Goal: Task Accomplishment & Management: Manage account settings

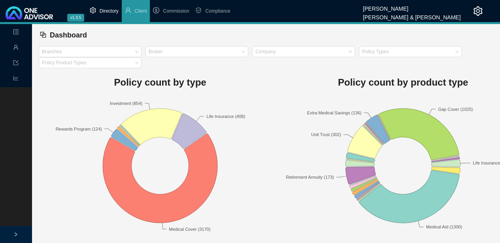
click at [109, 12] on span "Directory" at bounding box center [109, 11] width 19 height 6
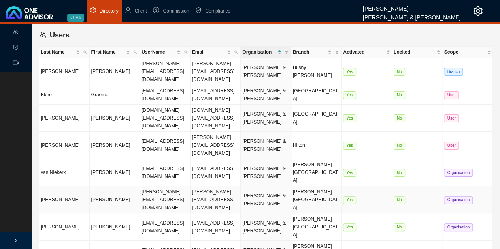
click at [125, 186] on td "[PERSON_NAME]" at bounding box center [115, 199] width 51 height 27
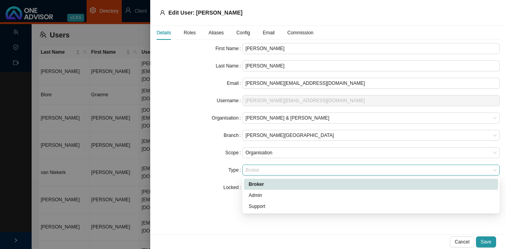
click at [268, 167] on span "Broker" at bounding box center [370, 170] width 251 height 10
click at [268, 184] on div "Broker" at bounding box center [370, 184] width 244 height 8
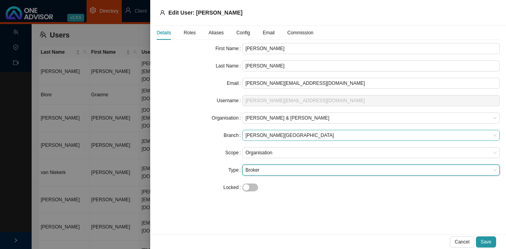
click at [273, 134] on span "[PERSON_NAME][GEOGRAPHIC_DATA]" at bounding box center [370, 135] width 251 height 10
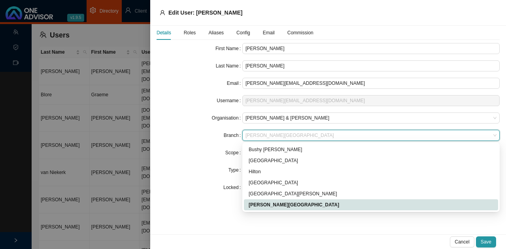
click at [273, 135] on span "[PERSON_NAME][GEOGRAPHIC_DATA]" at bounding box center [370, 135] width 251 height 10
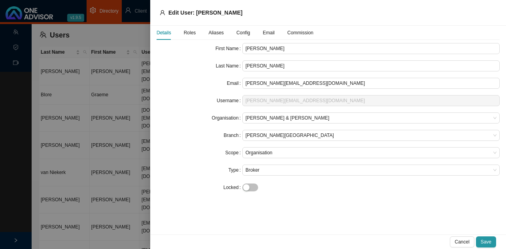
click at [188, 33] on span "Roles" at bounding box center [190, 32] width 12 height 5
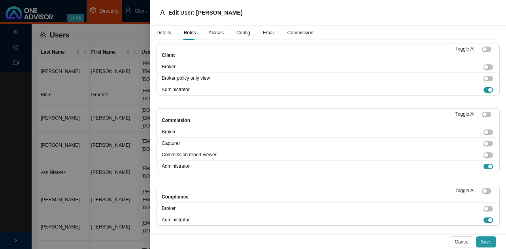
click at [244, 32] on span "Config" at bounding box center [243, 32] width 14 height 5
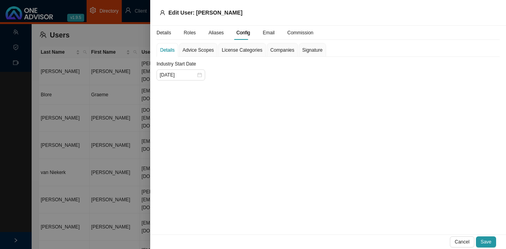
click at [201, 52] on span "Advice Scopes" at bounding box center [197, 50] width 31 height 5
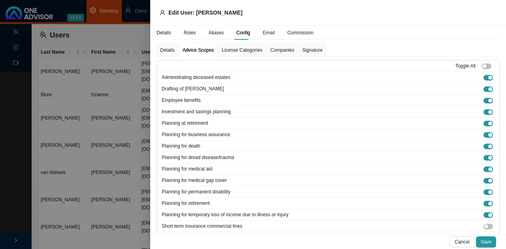
click at [201, 49] on span "Advice Scopes" at bounding box center [197, 50] width 31 height 5
click at [204, 51] on span "Advice Scopes" at bounding box center [197, 50] width 31 height 5
click at [242, 49] on span "License Categories" at bounding box center [242, 50] width 41 height 5
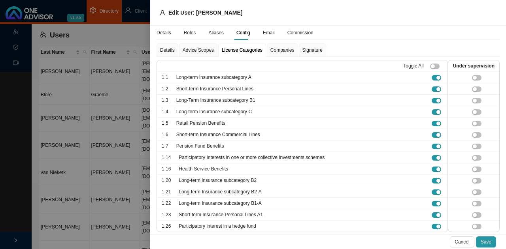
click at [281, 51] on span "Companies" at bounding box center [282, 50] width 24 height 5
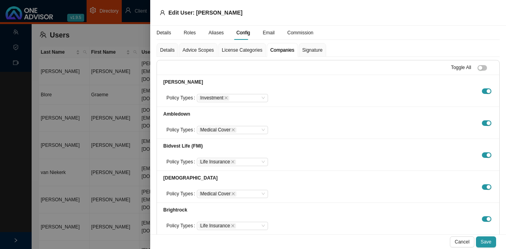
click at [310, 49] on span "Signature" at bounding box center [312, 50] width 20 height 5
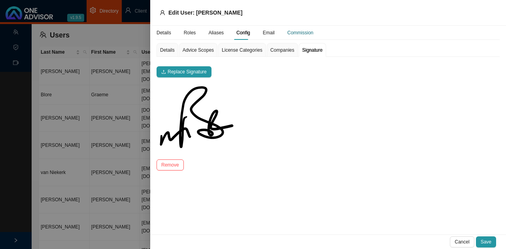
click at [295, 30] on div "Commission" at bounding box center [300, 33] width 26 height 8
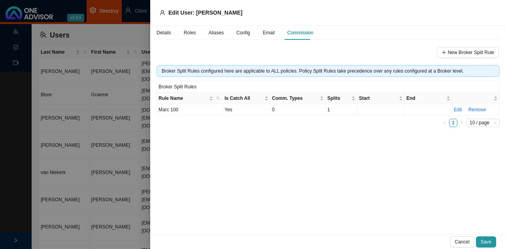
click at [118, 30] on div at bounding box center [253, 124] width 506 height 249
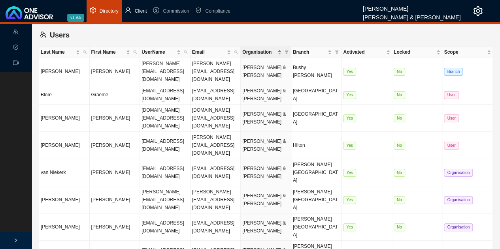
click at [139, 10] on span "Client" at bounding box center [141, 11] width 12 height 6
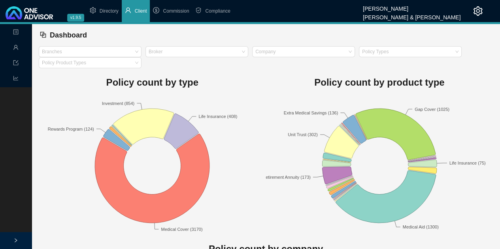
click at [15, 239] on icon "right" at bounding box center [15, 240] width 5 height 5
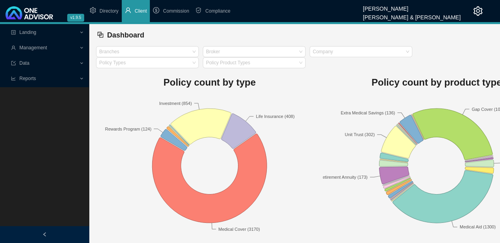
click at [47, 233] on div at bounding box center [44, 234] width 89 height 17
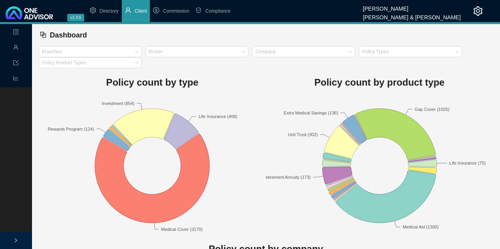
click at [17, 238] on div at bounding box center [16, 240] width 32 height 17
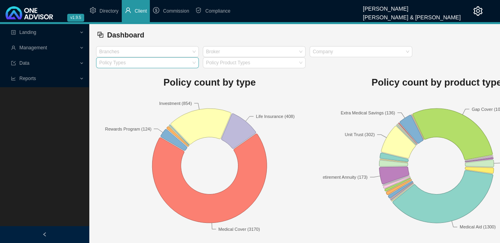
click at [179, 62] on div at bounding box center [144, 63] width 92 height 6
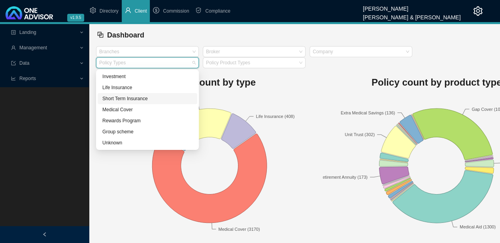
click at [135, 98] on div "Short Term Insurance" at bounding box center [147, 99] width 90 height 8
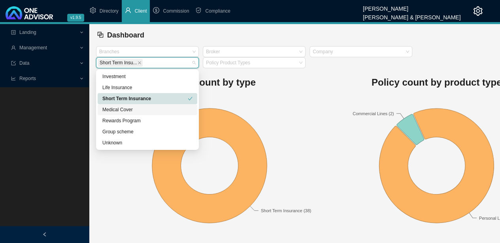
click at [342, 117] on rect at bounding box center [436, 166] width 227 height 138
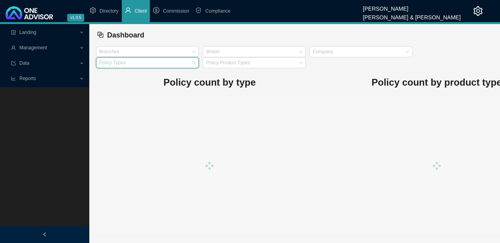
click at [184, 61] on div at bounding box center [144, 63] width 92 height 6
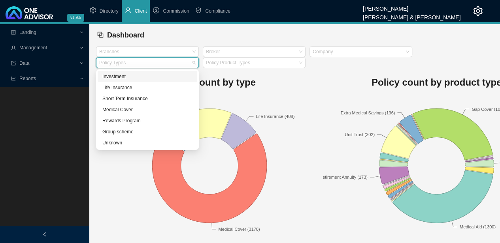
click at [137, 79] on div "Investment" at bounding box center [147, 77] width 90 height 8
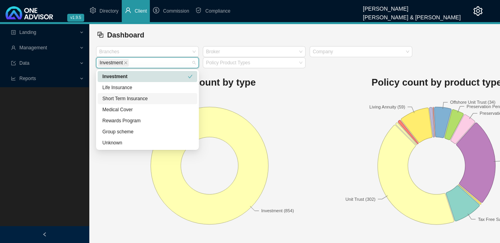
click at [290, 81] on h1 "Policy count by type" at bounding box center [209, 83] width 227 height 16
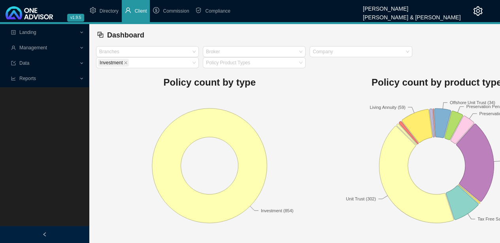
scroll to position [39, 0]
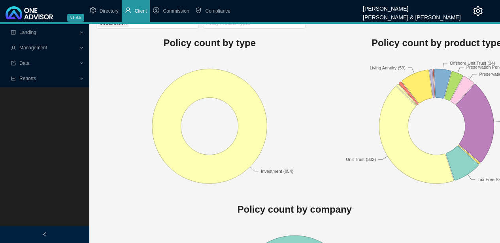
click at [49, 49] on span "Management" at bounding box center [45, 48] width 68 height 14
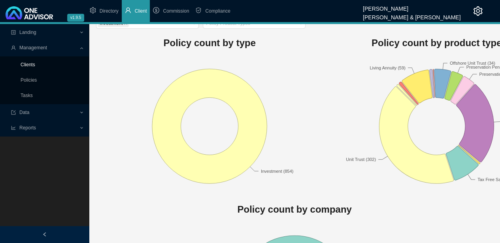
click at [32, 65] on link "Clients" at bounding box center [28, 65] width 15 height 6
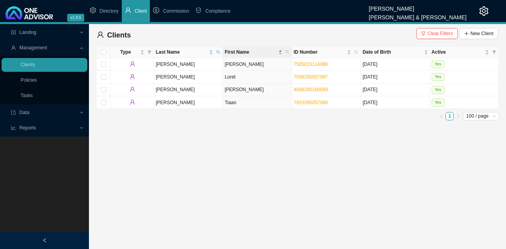
click at [43, 241] on icon "left" at bounding box center [44, 240] width 2 height 4
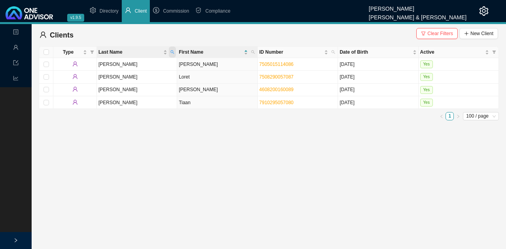
click at [171, 52] on icon "search" at bounding box center [172, 52] width 4 height 4
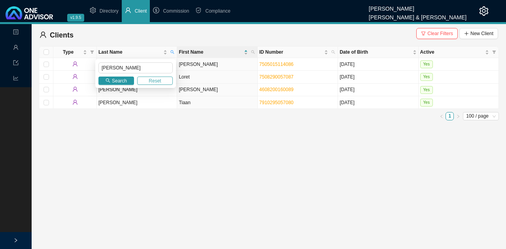
click at [156, 79] on span "Reset" at bounding box center [154, 81] width 12 height 8
click at [162, 79] on button "Reset" at bounding box center [155, 81] width 36 height 8
click at [124, 81] on span "Search" at bounding box center [119, 81] width 15 height 8
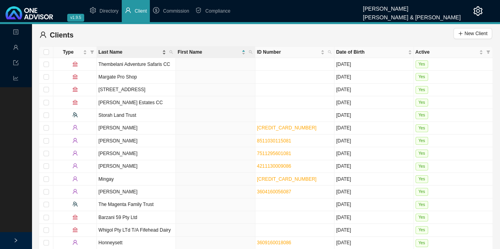
click at [136, 51] on span "Last Name" at bounding box center [129, 52] width 62 height 8
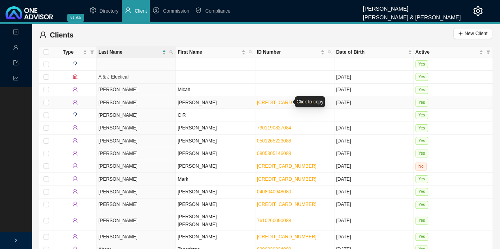
click at [273, 101] on link "[CREDIT_CARD_NUMBER]" at bounding box center [287, 103] width 60 height 6
click at [329, 52] on icon "search" at bounding box center [329, 52] width 4 height 4
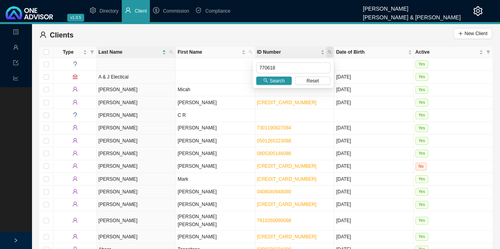
type input "770618"
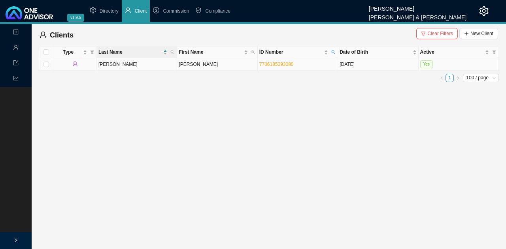
click at [202, 64] on td "[PERSON_NAME]" at bounding box center [217, 64] width 80 height 13
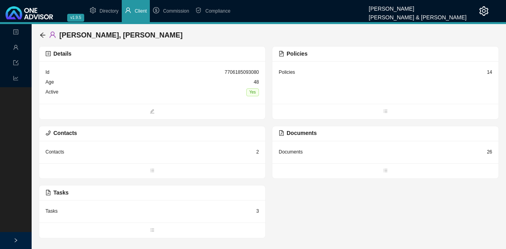
click at [173, 211] on div "Tasks 3" at bounding box center [151, 212] width 213 height 10
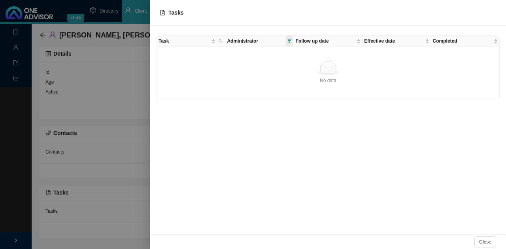
click at [288, 40] on icon "filter" at bounding box center [289, 41] width 4 height 4
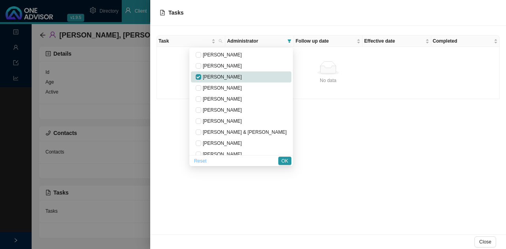
click at [206, 160] on span "Reset" at bounding box center [200, 161] width 12 height 8
checkbox input "false"
click at [283, 159] on span "OK" at bounding box center [284, 161] width 7 height 8
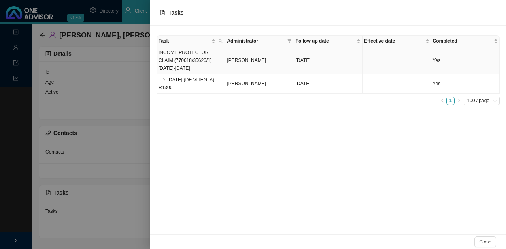
click at [204, 56] on td "INCOME PROTECTOR CLAIM (770618/35626/1) [DATE]-[DATE]" at bounding box center [191, 60] width 68 height 27
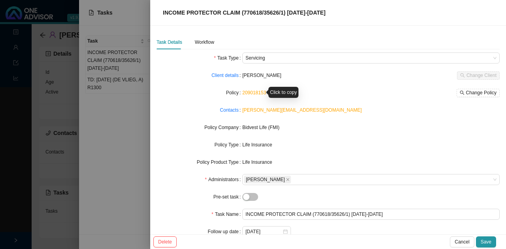
click at [251, 91] on link "209018153" at bounding box center [254, 93] width 24 height 6
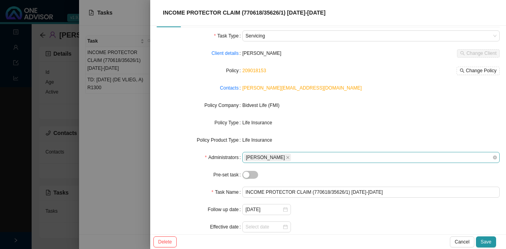
scroll to position [39, 0]
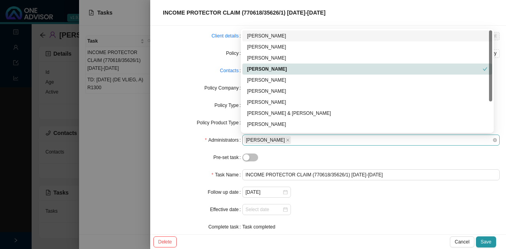
click at [310, 138] on div "[PERSON_NAME]" at bounding box center [367, 139] width 246 height 9
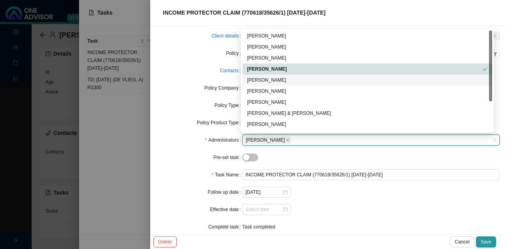
click at [293, 82] on div "[PERSON_NAME]" at bounding box center [367, 80] width 240 height 8
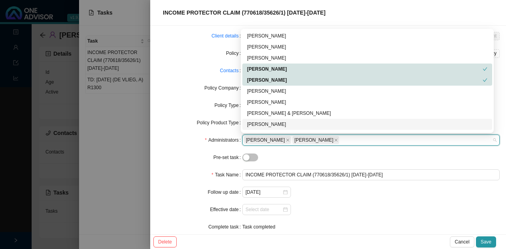
click at [123, 152] on div at bounding box center [253, 124] width 506 height 249
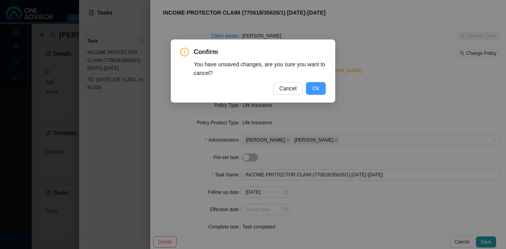
click at [316, 89] on span "Ok" at bounding box center [315, 88] width 7 height 9
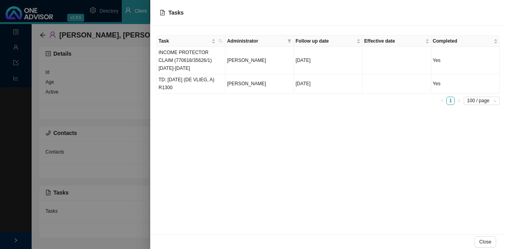
drag, startPoint x: 226, startPoint y: 141, endPoint x: 205, endPoint y: 143, distance: 20.6
click at [226, 141] on div "Task Administrator Follow up date Effective date Completed INCOME PROTECTOR CLA…" at bounding box center [327, 130] width 355 height 209
click at [123, 145] on div at bounding box center [253, 124] width 506 height 249
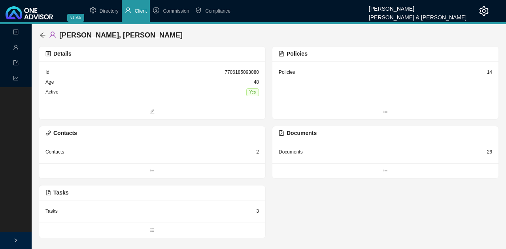
click at [331, 81] on div "Policies 14" at bounding box center [385, 82] width 226 height 43
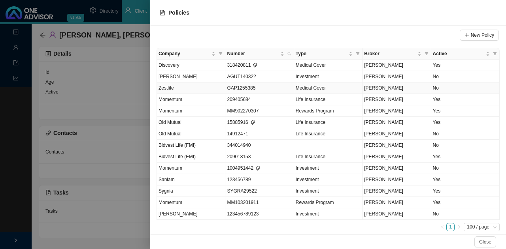
click at [249, 86] on span "GAP1255385" at bounding box center [241, 88] width 28 height 6
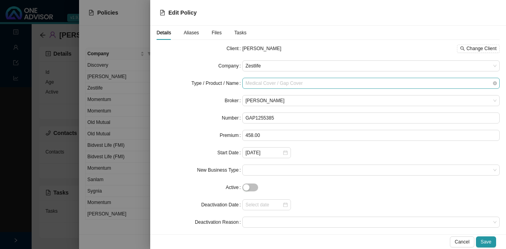
click at [327, 82] on span "Medical Cover / Gap Cover" at bounding box center [370, 83] width 251 height 10
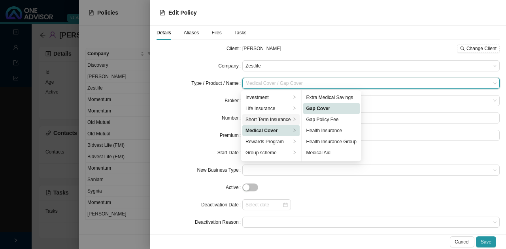
click at [280, 119] on div "Short Term Insurance" at bounding box center [267, 120] width 45 height 8
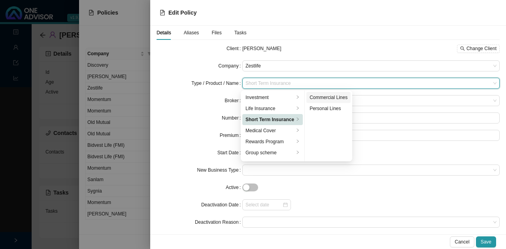
click at [334, 98] on div "Commercial Lines" at bounding box center [328, 98] width 38 height 8
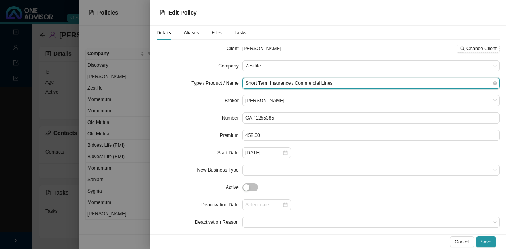
click at [345, 82] on span "Short Term Insurance / Commercial Lines" at bounding box center [370, 83] width 251 height 10
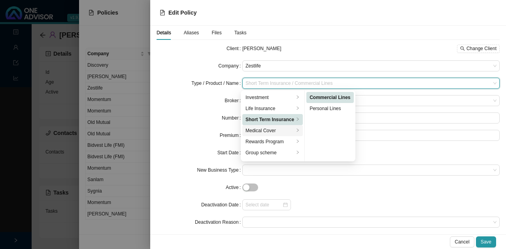
click at [269, 130] on div "Medical Cover" at bounding box center [269, 131] width 49 height 8
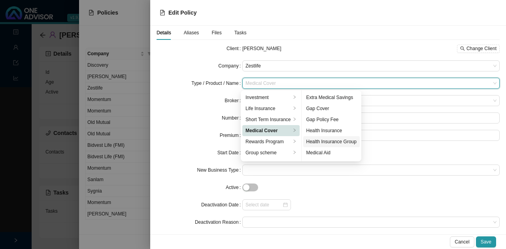
scroll to position [32, 0]
click at [330, 120] on div "Medical Aid" at bounding box center [331, 121] width 50 height 8
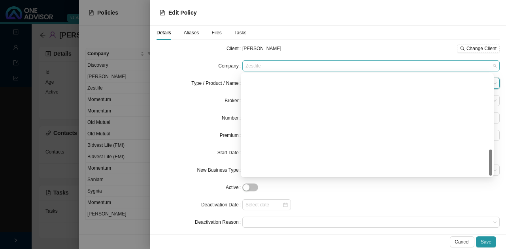
click at [276, 65] on span "Zestlife" at bounding box center [370, 66] width 251 height 10
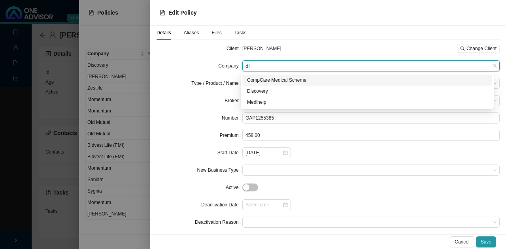
scroll to position [0, 0]
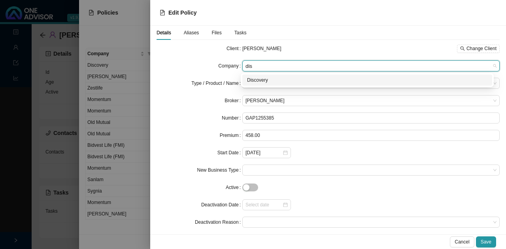
type input "disc"
click at [273, 81] on div "Discovery" at bounding box center [367, 80] width 240 height 8
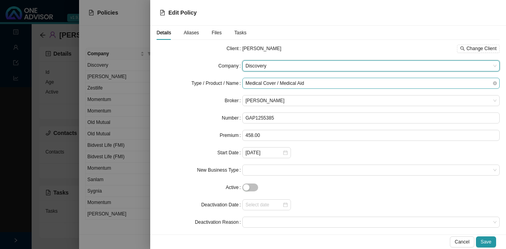
click at [318, 83] on span "Medical Cover / Medical Aid" at bounding box center [370, 83] width 251 height 10
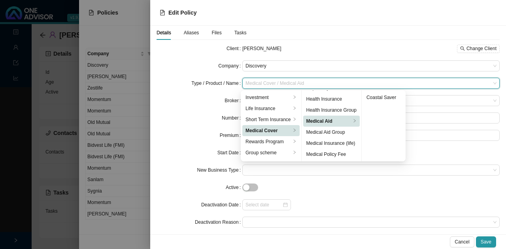
click at [176, 98] on div "Broker" at bounding box center [199, 100] width 86 height 11
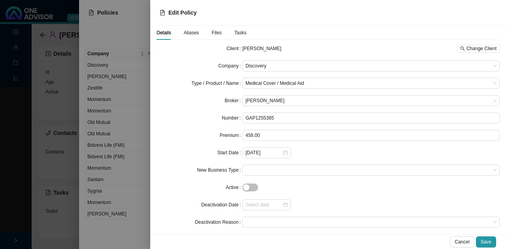
click at [143, 109] on div at bounding box center [253, 124] width 506 height 249
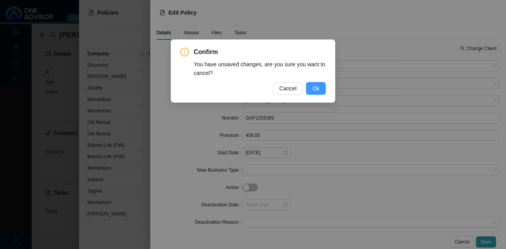
click at [318, 87] on span "Ok" at bounding box center [315, 88] width 7 height 9
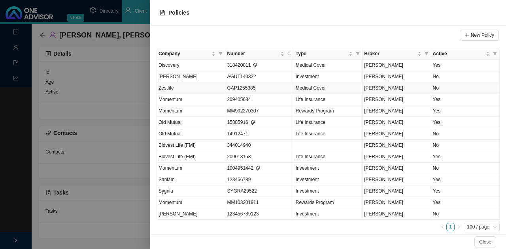
click at [261, 87] on td "GAP1255385" at bounding box center [259, 88] width 68 height 11
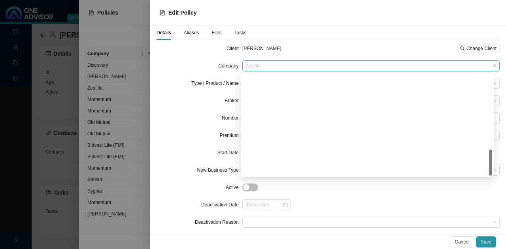
click at [275, 64] on span "Zestlife" at bounding box center [370, 66] width 251 height 10
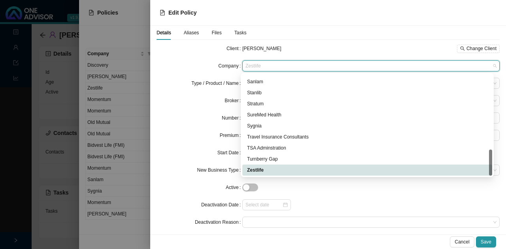
click at [275, 64] on span "Zestlife" at bounding box center [370, 66] width 251 height 10
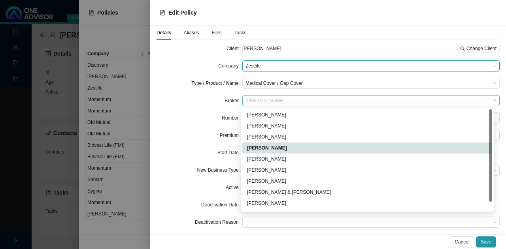
click at [288, 101] on span "[PERSON_NAME]" at bounding box center [370, 101] width 251 height 10
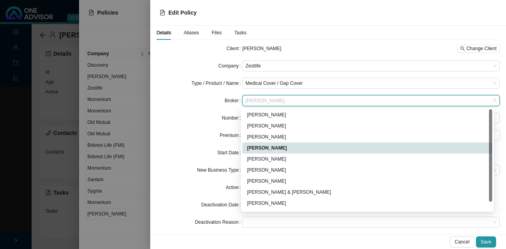
click at [288, 101] on span "[PERSON_NAME]" at bounding box center [370, 101] width 251 height 10
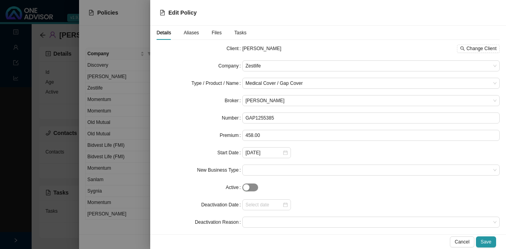
click at [248, 187] on button "button" at bounding box center [250, 188] width 16 height 8
click at [250, 188] on button "button" at bounding box center [250, 188] width 16 height 8
click at [262, 220] on span at bounding box center [370, 222] width 251 height 10
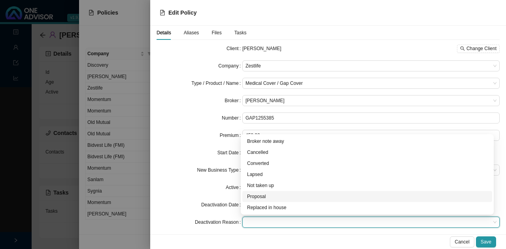
click at [263, 197] on div "Proposal" at bounding box center [367, 197] width 240 height 8
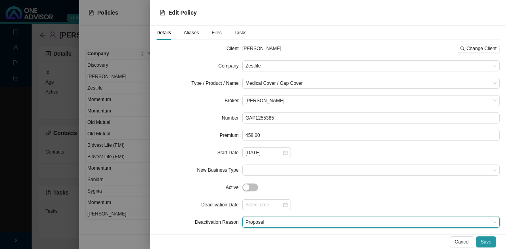
click at [133, 177] on div at bounding box center [253, 124] width 506 height 249
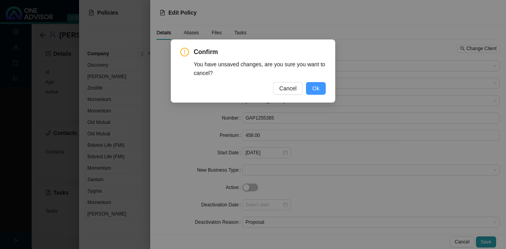
click at [315, 90] on span "Ok" at bounding box center [315, 88] width 7 height 9
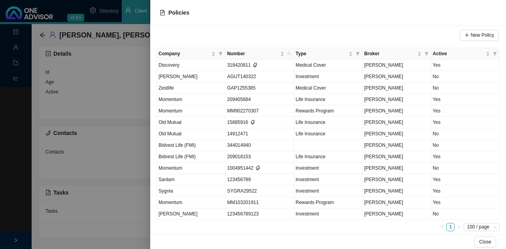
click at [129, 134] on div at bounding box center [253, 124] width 506 height 249
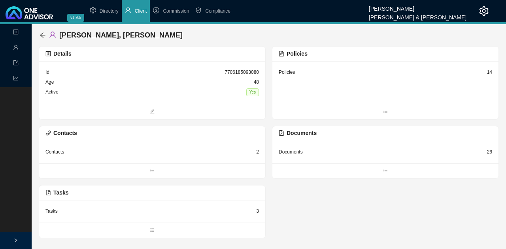
click at [126, 157] on div "Contacts 2" at bounding box center [152, 152] width 226 height 23
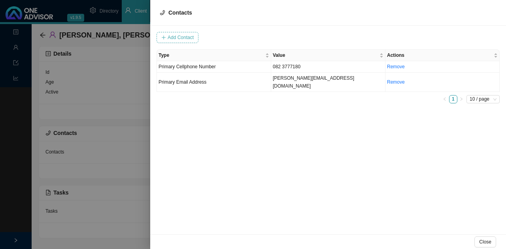
click at [180, 36] on span "Add Contact" at bounding box center [180, 38] width 26 height 8
click at [211, 36] on input "text" at bounding box center [205, 37] width 66 height 11
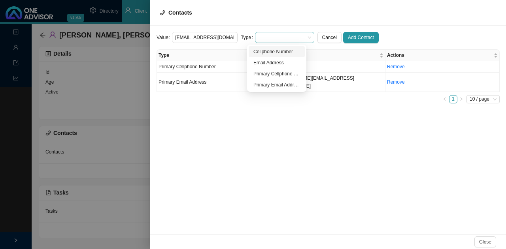
click at [291, 36] on span at bounding box center [284, 37] width 53 height 10
type input "[EMAIL_ADDRESS][DOMAIN_NAME]"
click at [279, 60] on div "Email Address" at bounding box center [276, 63] width 47 height 8
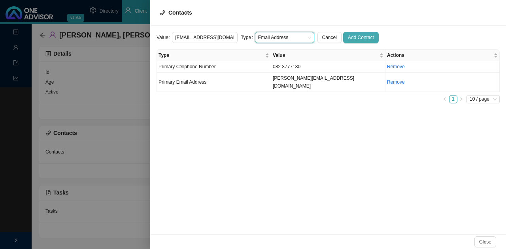
click at [349, 36] on span "Add Contact" at bounding box center [361, 38] width 26 height 8
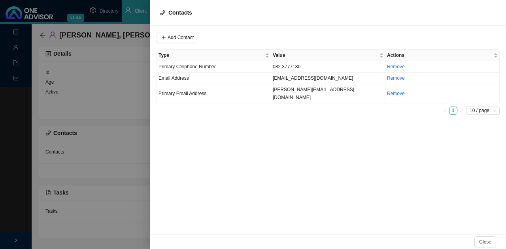
click at [138, 87] on div at bounding box center [253, 124] width 506 height 249
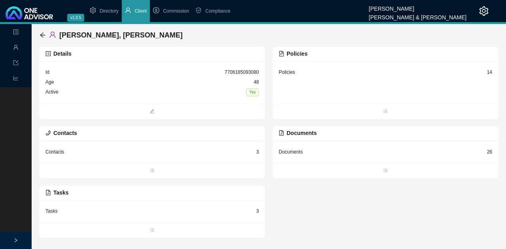
click at [370, 148] on div "Documents 26" at bounding box center [384, 152] width 213 height 10
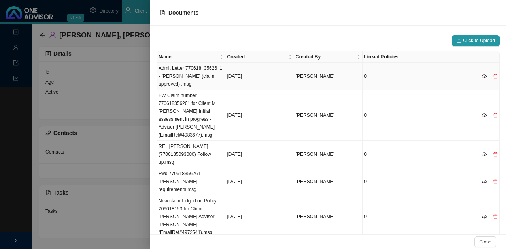
click at [391, 72] on td "0" at bounding box center [396, 76] width 68 height 27
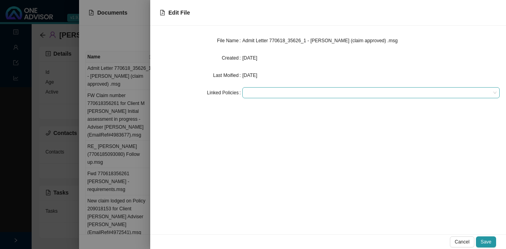
click at [285, 88] on div at bounding box center [370, 92] width 257 height 11
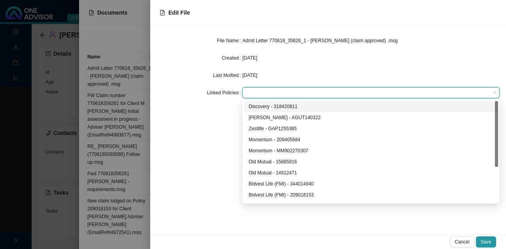
click at [299, 107] on div "Discovery - 318420811" at bounding box center [370, 107] width 244 height 8
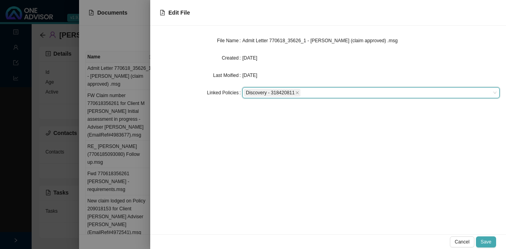
click at [489, 243] on span "Save" at bounding box center [485, 242] width 11 height 8
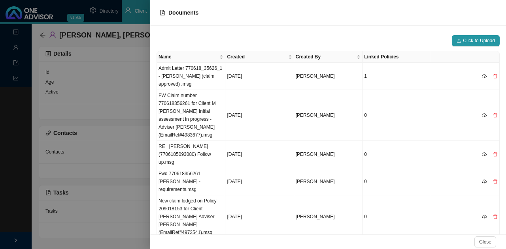
click at [123, 81] on div at bounding box center [253, 124] width 506 height 249
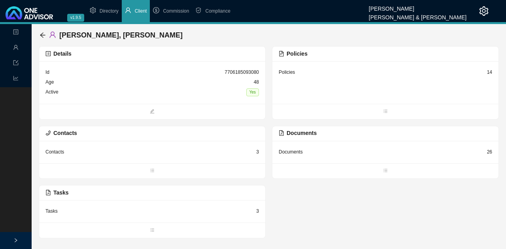
click at [308, 71] on div "Policies 14" at bounding box center [384, 73] width 213 height 10
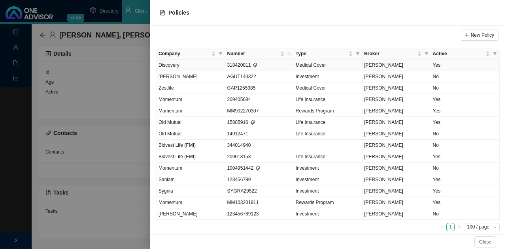
click at [227, 63] on td "318420811" at bounding box center [259, 65] width 68 height 11
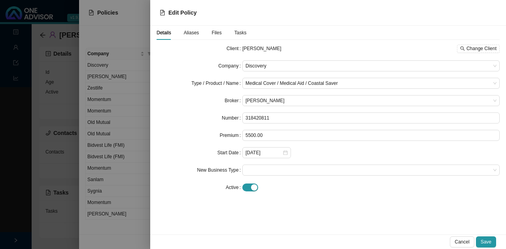
click at [216, 32] on span "Files" at bounding box center [216, 32] width 10 height 5
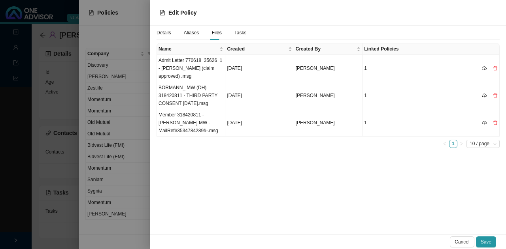
click at [241, 31] on span "Tasks" at bounding box center [240, 32] width 12 height 5
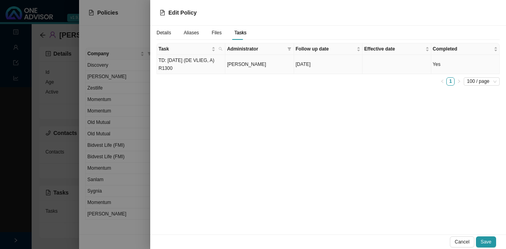
click at [185, 63] on td "TD: [DATE] (DE VLIEG, A) R1300" at bounding box center [191, 64] width 68 height 19
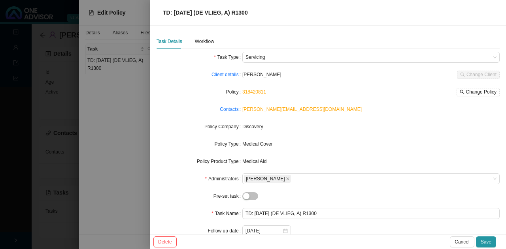
scroll to position [0, 0]
click at [203, 39] on div "Workflow" at bounding box center [204, 42] width 19 height 8
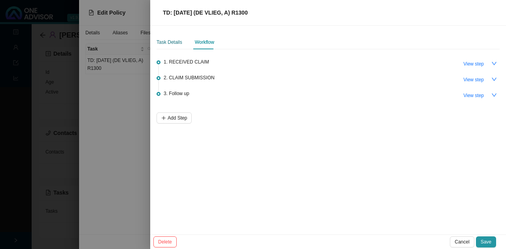
click at [179, 40] on div "Task Details" at bounding box center [169, 42] width 26 height 8
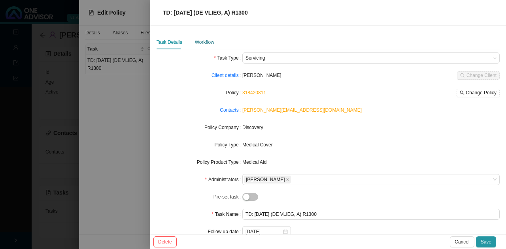
click at [201, 40] on div "Workflow" at bounding box center [204, 42] width 19 height 8
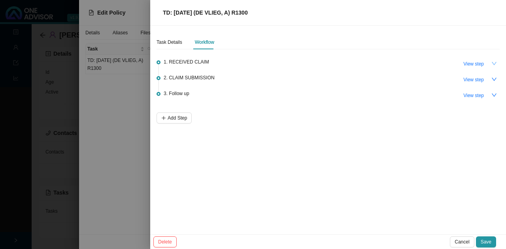
click at [494, 63] on icon "down" at bounding box center [494, 64] width 6 height 6
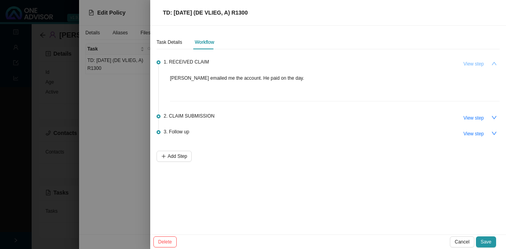
click at [477, 64] on span "View step" at bounding box center [473, 64] width 21 height 8
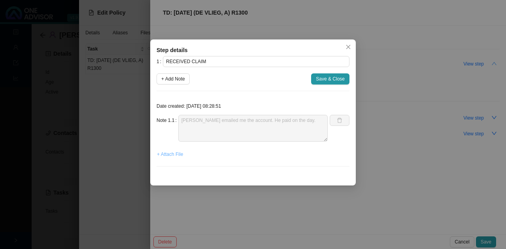
click at [177, 154] on span "+ Attach File" at bounding box center [170, 154] width 26 height 8
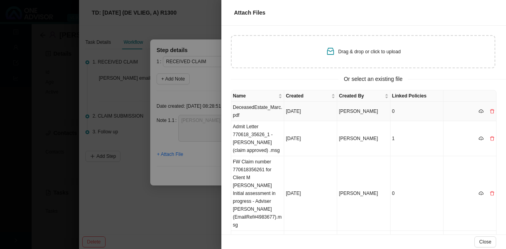
click at [264, 111] on td "DeceasedEstate_Marc.pdf" at bounding box center [257, 111] width 53 height 19
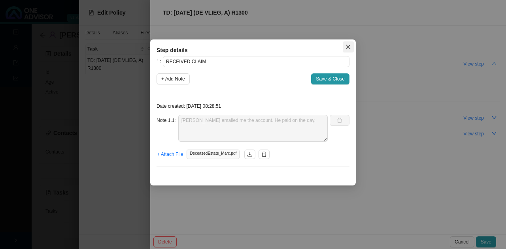
click at [348, 46] on icon "close" at bounding box center [348, 47] width 6 height 6
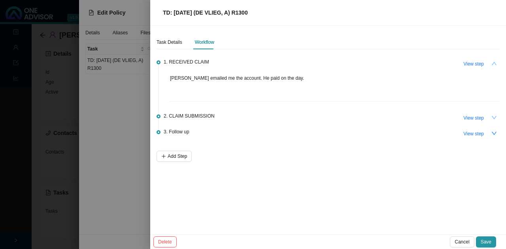
click at [493, 117] on icon "down" at bounding box center [494, 118] width 6 height 6
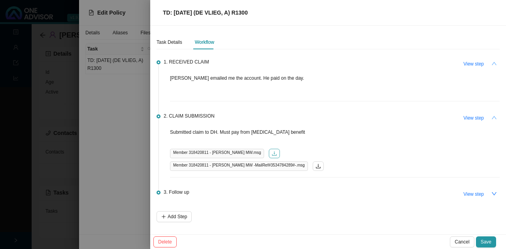
click at [271, 151] on icon "download" at bounding box center [274, 154] width 6 height 6
click at [493, 192] on icon "down" at bounding box center [494, 194] width 6 height 6
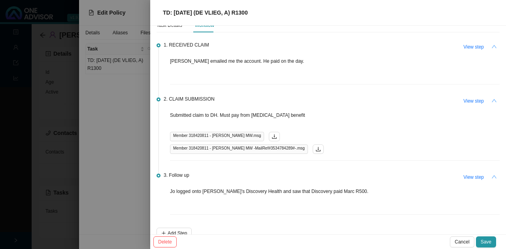
scroll to position [26, 0]
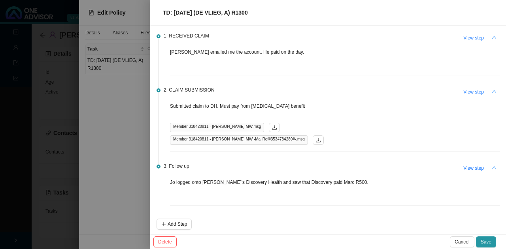
click at [93, 161] on div at bounding box center [253, 124] width 506 height 249
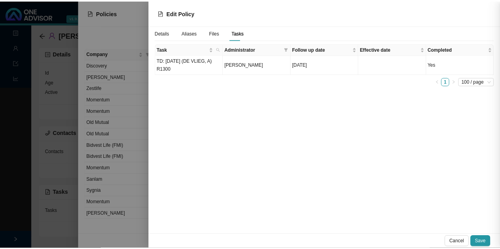
scroll to position [0, 0]
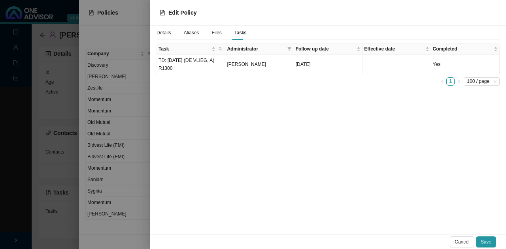
click at [63, 174] on div at bounding box center [253, 124] width 506 height 249
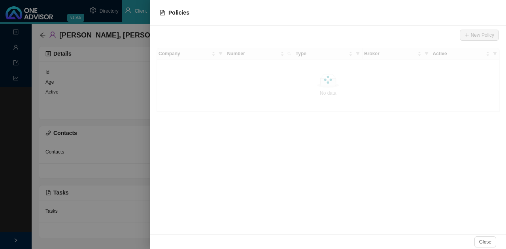
click at [65, 171] on div at bounding box center [253, 124] width 506 height 249
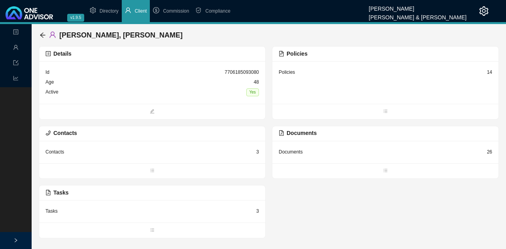
click at [13, 241] on div at bounding box center [16, 240] width 32 height 17
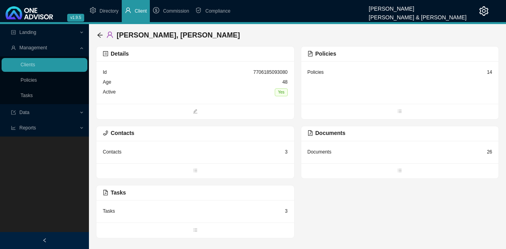
click at [28, 81] on link "Policies" at bounding box center [29, 80] width 16 height 6
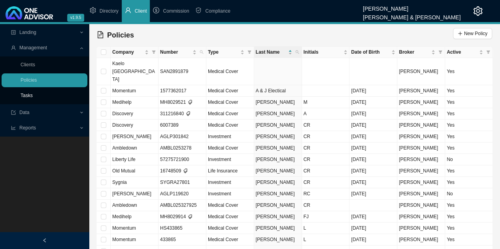
click at [28, 95] on link "Tasks" at bounding box center [27, 96] width 12 height 6
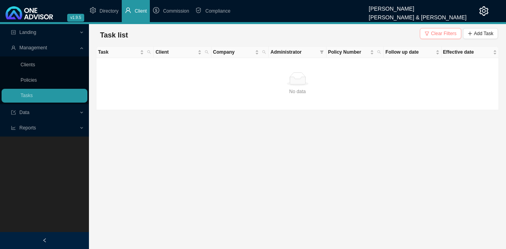
click at [439, 34] on span "Clear Filters" at bounding box center [443, 34] width 26 height 8
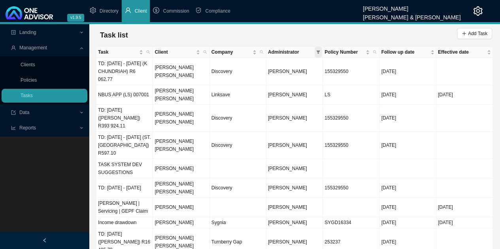
click at [319, 51] on icon "filter" at bounding box center [318, 52] width 4 height 3
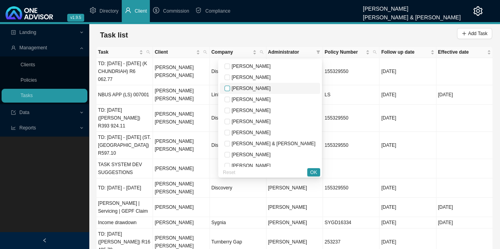
click at [230, 87] on input "checkbox" at bounding box center [227, 89] width 6 height 6
checkbox input "true"
click at [310, 169] on span "OK" at bounding box center [313, 173] width 7 height 8
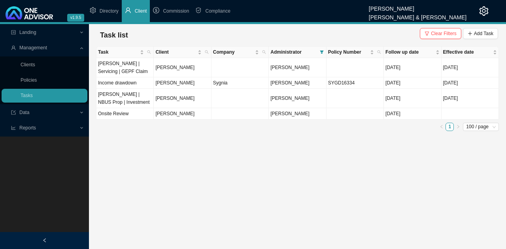
click at [44, 239] on icon "left" at bounding box center [44, 240] width 5 height 5
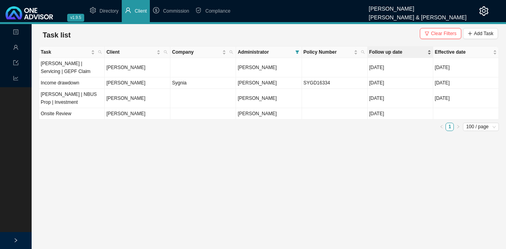
click at [398, 50] on span "Follow up date" at bounding box center [397, 52] width 56 height 8
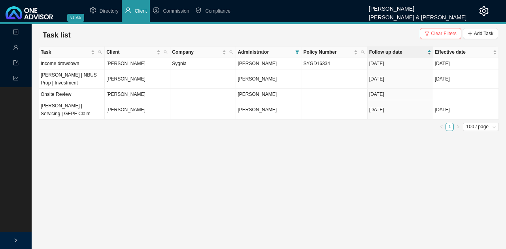
click at [397, 50] on span "Follow up date" at bounding box center [397, 52] width 56 height 8
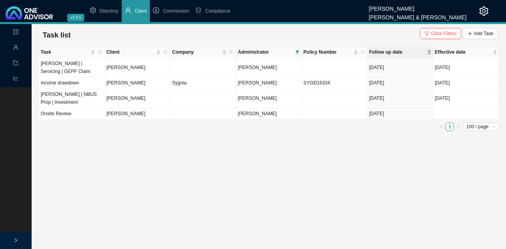
click at [399, 51] on span "Follow up date" at bounding box center [397, 52] width 56 height 8
click at [135, 68] on td "[PERSON_NAME]" at bounding box center [138, 67] width 66 height 19
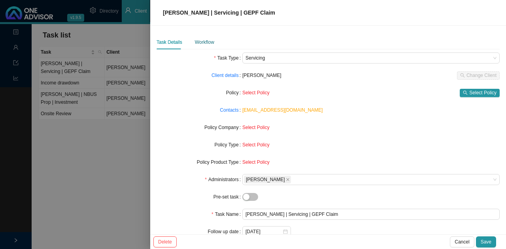
click at [203, 42] on div "Workflow" at bounding box center [204, 42] width 19 height 8
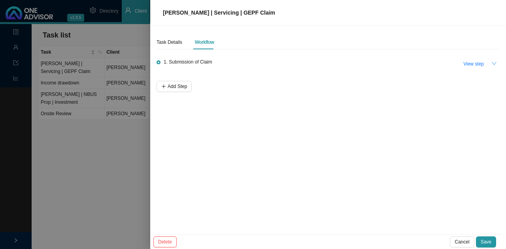
click at [496, 64] on icon "down" at bounding box center [494, 64] width 6 height 6
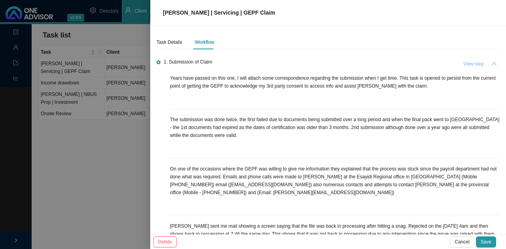
click at [467, 62] on span "View step" at bounding box center [473, 64] width 21 height 8
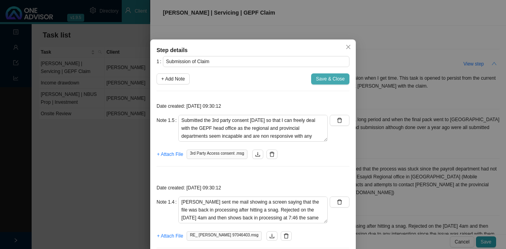
click at [325, 77] on span "Save & Close" at bounding box center [330, 79] width 29 height 8
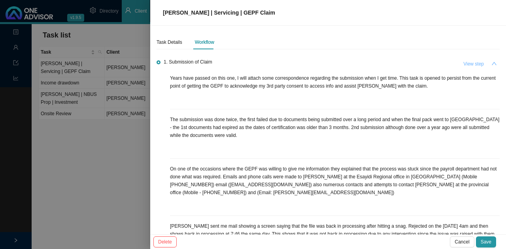
click at [470, 63] on span "View step" at bounding box center [473, 64] width 21 height 8
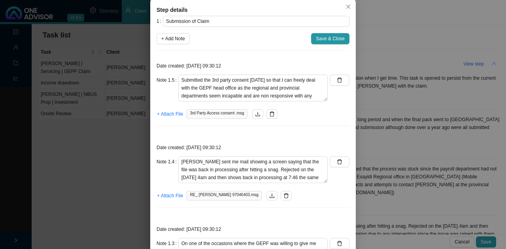
scroll to position [39, 0]
click at [345, 8] on icon "close" at bounding box center [348, 8] width 6 height 6
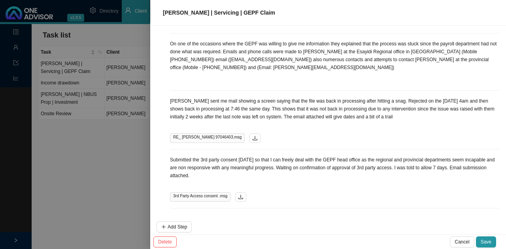
scroll to position [128, 0]
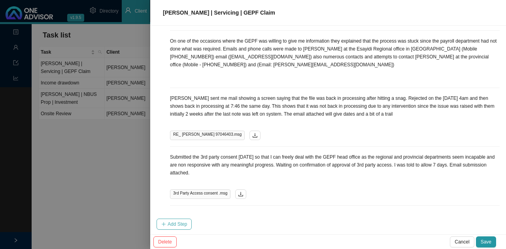
click at [173, 220] on span "Add Step" at bounding box center [176, 224] width 19 height 8
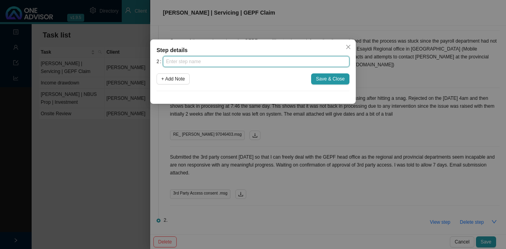
click at [212, 60] on input "text" at bounding box center [256, 61] width 186 height 11
type input "GEPF confirmation"
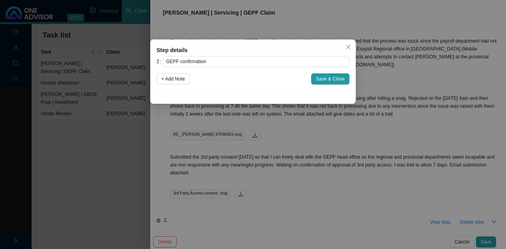
click at [335, 83] on button "Save & Close" at bounding box center [330, 78] width 38 height 11
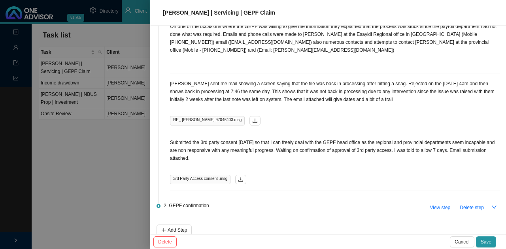
scroll to position [148, 0]
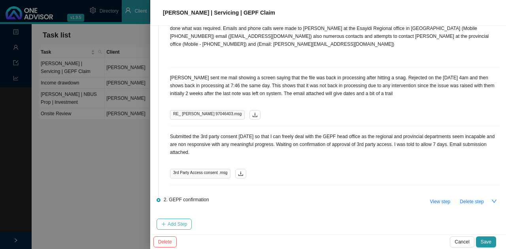
click at [179, 224] on span "Add Step" at bounding box center [176, 224] width 19 height 8
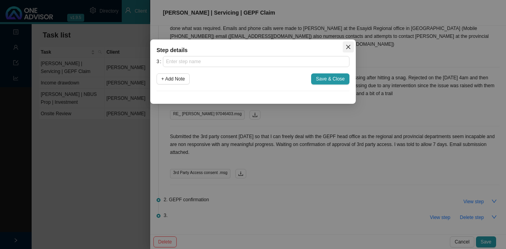
click at [346, 46] on icon "close" at bounding box center [348, 47] width 6 height 6
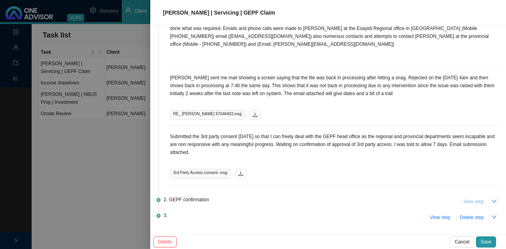
click at [474, 201] on span "View step" at bounding box center [473, 202] width 21 height 8
type input "GEPF confirmation"
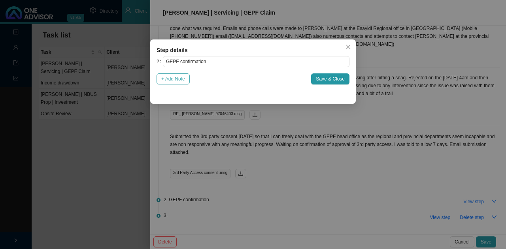
click at [181, 78] on span "+ Add Note" at bounding box center [173, 79] width 24 height 8
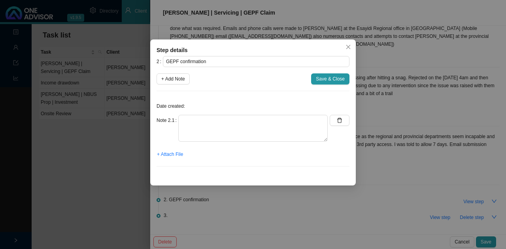
drag, startPoint x: 111, startPoint y: 148, endPoint x: 113, endPoint y: 144, distance: 4.3
click at [111, 147] on div "Step details 2 GEPF confirmation + Add Note Save & Close Date created: Note 2.1…" at bounding box center [253, 124] width 506 height 249
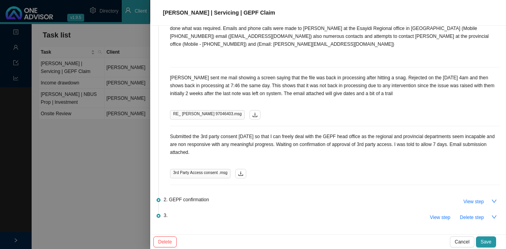
click at [102, 127] on div at bounding box center [253, 124] width 506 height 249
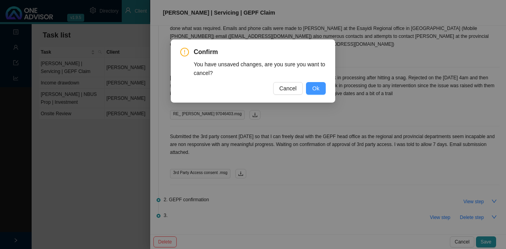
click at [318, 87] on span "Ok" at bounding box center [315, 88] width 7 height 9
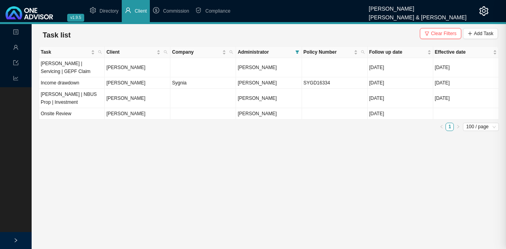
scroll to position [0, 0]
click at [481, 34] on span "Add Task" at bounding box center [483, 34] width 19 height 8
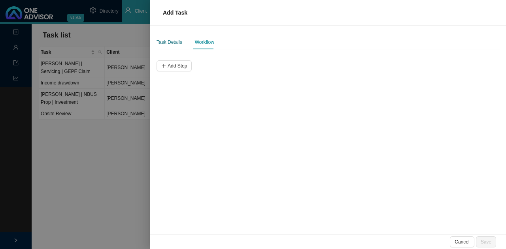
click at [174, 40] on div "Task Details" at bounding box center [169, 42] width 26 height 8
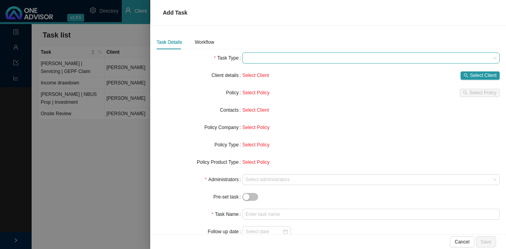
click at [274, 57] on span at bounding box center [370, 58] width 251 height 10
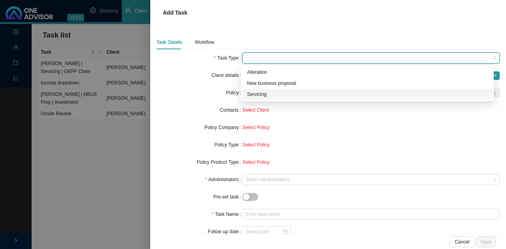
click at [256, 94] on div "Servicing" at bounding box center [367, 94] width 240 height 8
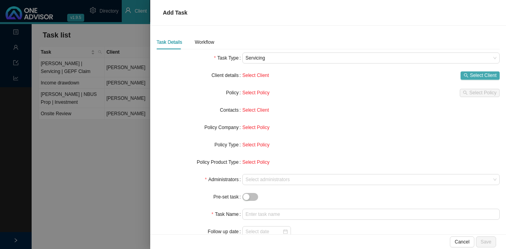
click at [484, 75] on span "Select Client" at bounding box center [483, 75] width 26 height 8
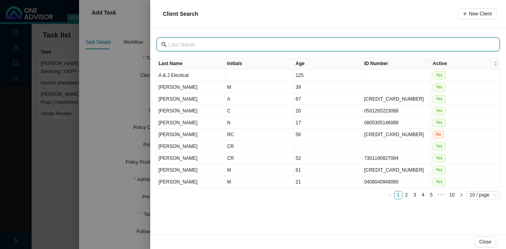
click at [209, 44] on input "text" at bounding box center [328, 44] width 321 height 9
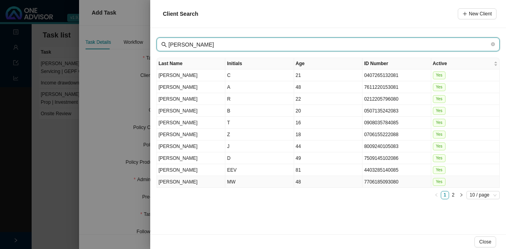
type input "[PERSON_NAME]"
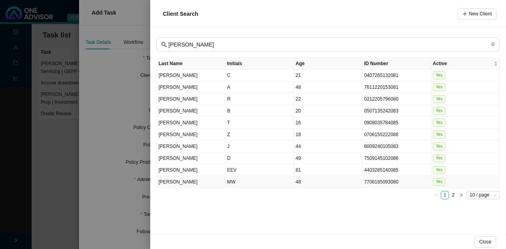
click at [248, 180] on td "MW" at bounding box center [259, 182] width 68 height 12
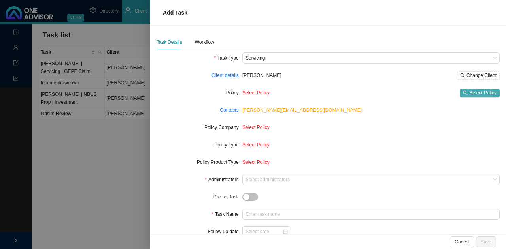
click at [469, 91] on span "Select Policy" at bounding box center [482, 93] width 27 height 8
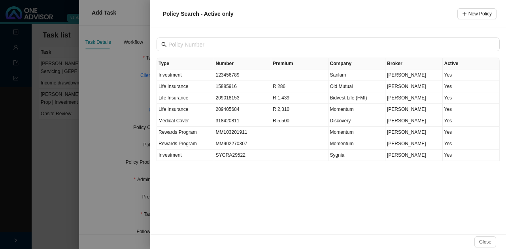
click at [118, 120] on div at bounding box center [253, 124] width 506 height 249
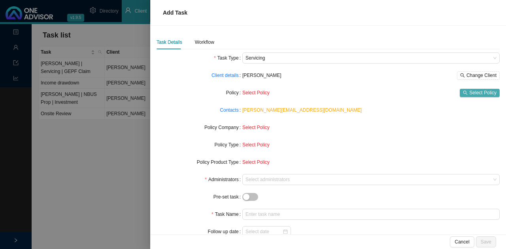
click at [473, 91] on span "Select Policy" at bounding box center [482, 93] width 27 height 8
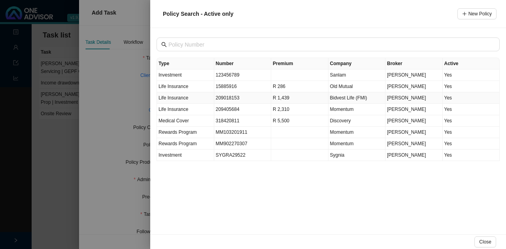
click at [228, 96] on td "209018153" at bounding box center [242, 97] width 57 height 11
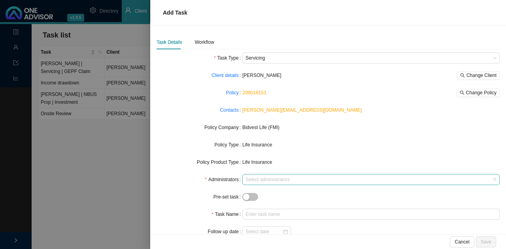
click at [252, 181] on div at bounding box center [367, 180] width 246 height 6
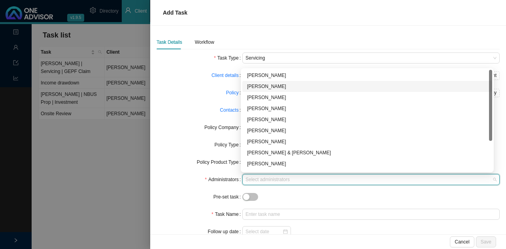
click at [268, 86] on div "[PERSON_NAME]" at bounding box center [367, 87] width 240 height 8
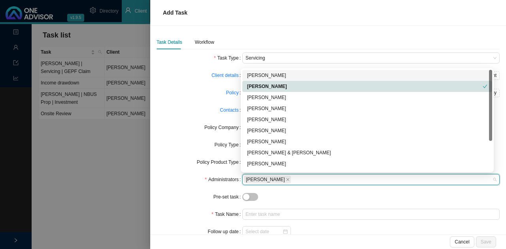
click at [271, 75] on div "[PERSON_NAME]" at bounding box center [367, 75] width 240 height 8
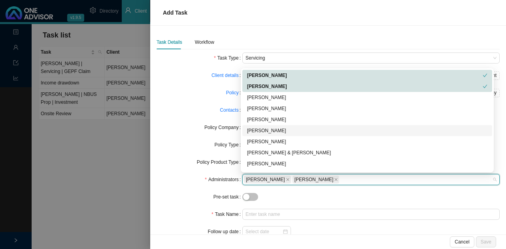
click at [278, 129] on div "[PERSON_NAME]" at bounding box center [367, 131] width 240 height 8
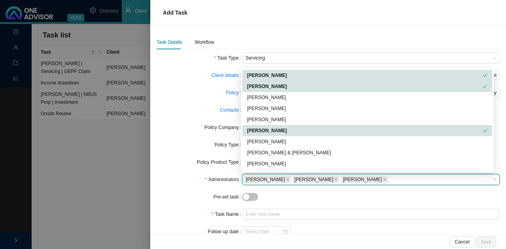
click at [278, 129] on div "[PERSON_NAME]" at bounding box center [364, 131] width 235 height 8
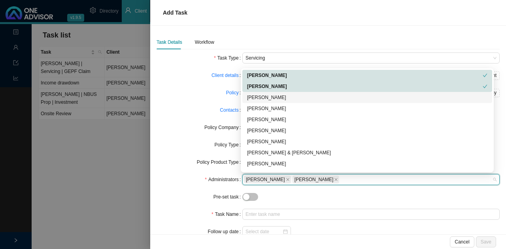
click at [283, 92] on div "[PERSON_NAME]" at bounding box center [367, 86] width 250 height 11
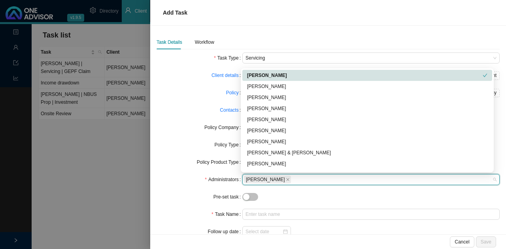
click at [281, 77] on div "[PERSON_NAME]" at bounding box center [364, 75] width 235 height 8
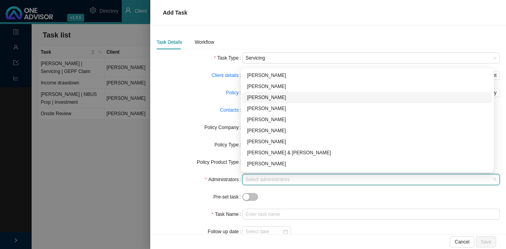
click at [272, 96] on div "[PERSON_NAME]" at bounding box center [367, 98] width 240 height 8
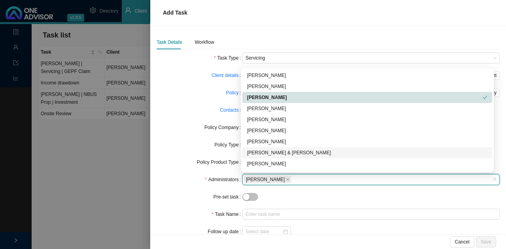
click at [180, 146] on div "Policy Type" at bounding box center [199, 144] width 86 height 11
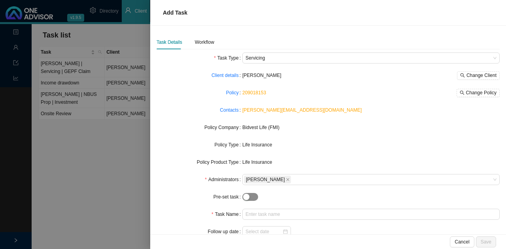
click at [248, 195] on button "button" at bounding box center [250, 197] width 16 height 8
click at [251, 195] on div "button" at bounding box center [254, 197] width 6 height 6
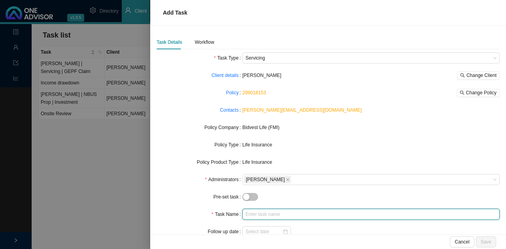
click at [263, 214] on input "text" at bounding box center [370, 214] width 257 height 11
click at [265, 213] on input "[PERSON_NAME]|FMI|Claim" at bounding box center [370, 214] width 257 height 11
click at [273, 212] on input "[PERSON_NAME]|FMI|Claim" at bounding box center [370, 214] width 257 height 11
click at [276, 213] on input "[PERSON_NAME] |FMI|Claim" at bounding box center [370, 214] width 257 height 11
click at [283, 214] on input "[PERSON_NAME] | FMI|Claim" at bounding box center [370, 214] width 257 height 11
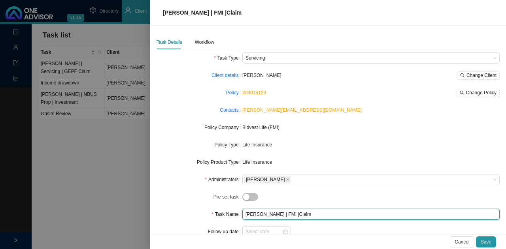
click at [287, 212] on input "[PERSON_NAME] | FMI |Claim" at bounding box center [370, 214] width 257 height 11
type input "[PERSON_NAME] | FMI | Claim"
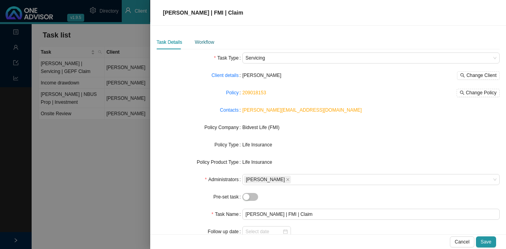
click at [200, 43] on div "Workflow" at bounding box center [204, 42] width 19 height 8
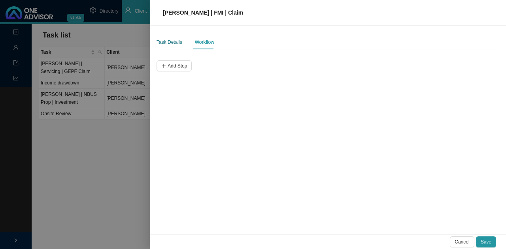
click at [165, 41] on div "Task Details" at bounding box center [169, 42] width 26 height 8
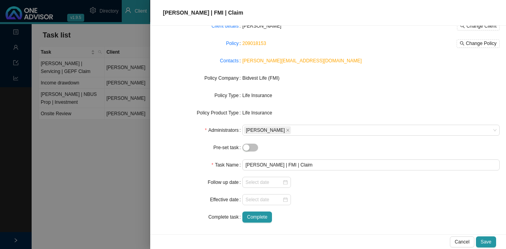
scroll to position [50, 0]
click at [283, 182] on div at bounding box center [266, 182] width 42 height 8
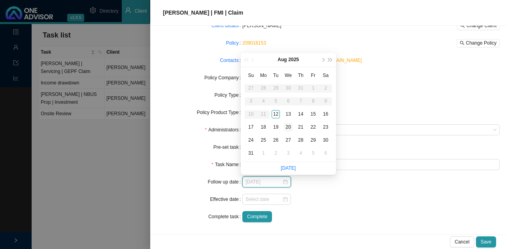
type input "[DATE]"
click at [289, 127] on div "20" at bounding box center [288, 127] width 8 height 8
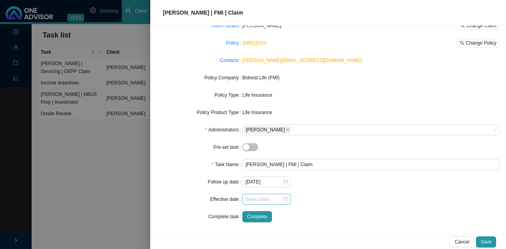
click at [282, 199] on div at bounding box center [266, 199] width 42 height 8
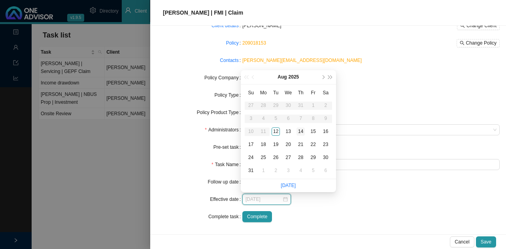
type input "[DATE]"
click at [263, 170] on div "1" at bounding box center [263, 171] width 8 height 8
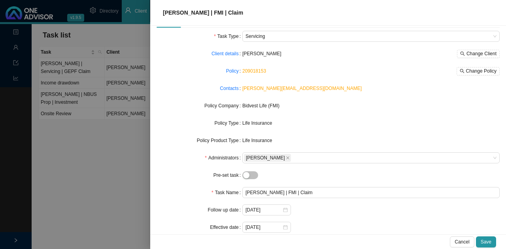
scroll to position [0, 0]
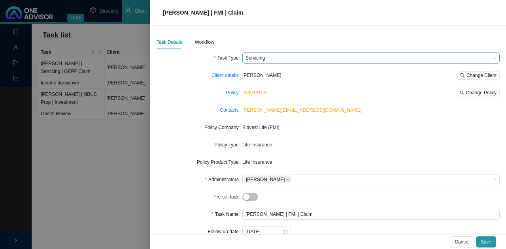
click at [479, 58] on span "Servicing" at bounding box center [370, 58] width 251 height 10
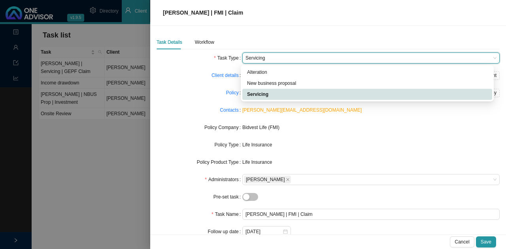
click at [479, 58] on span "Servicing" at bounding box center [370, 58] width 251 height 10
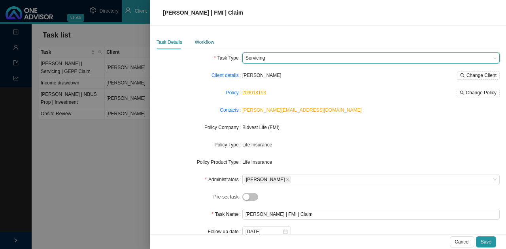
click at [201, 41] on div "Workflow" at bounding box center [204, 42] width 19 height 8
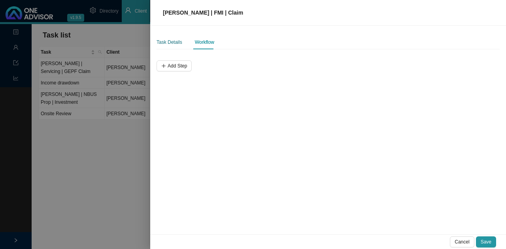
click at [165, 41] on div "Task Details" at bounding box center [169, 42] width 26 height 8
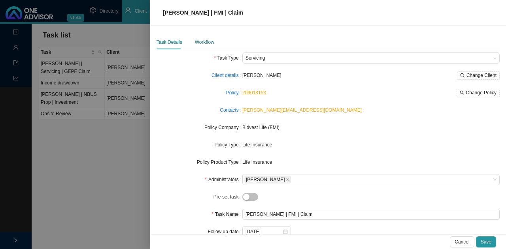
click at [205, 41] on div "Workflow" at bounding box center [204, 42] width 19 height 8
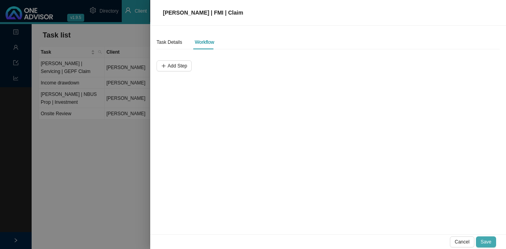
click at [488, 244] on span "Save" at bounding box center [485, 242] width 11 height 8
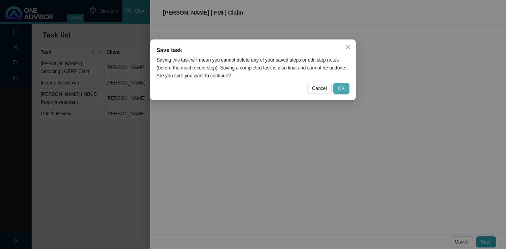
click at [338, 86] on span "OK" at bounding box center [341, 89] width 7 height 8
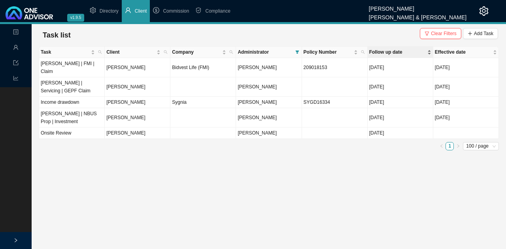
click at [408, 51] on span "Follow up date" at bounding box center [397, 52] width 56 height 8
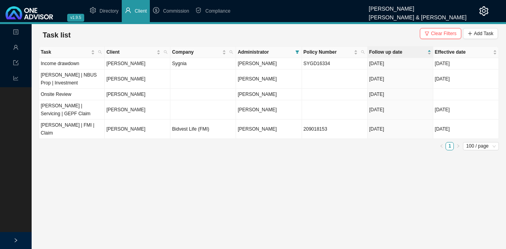
click at [17, 241] on icon "right" at bounding box center [15, 240] width 5 height 5
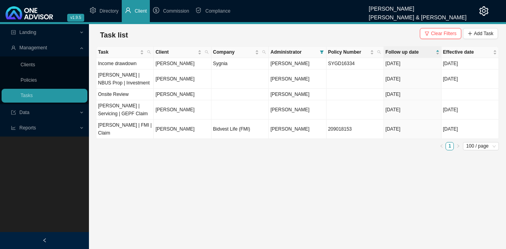
click at [32, 114] on span "Data" at bounding box center [45, 113] width 68 height 14
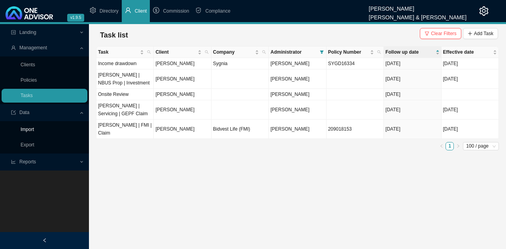
click at [32, 129] on link "Import" at bounding box center [27, 130] width 13 height 6
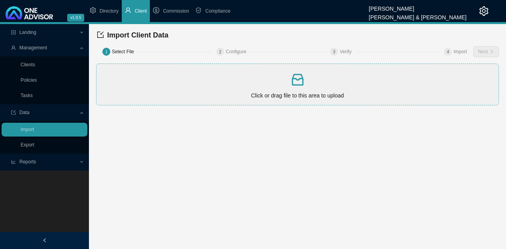
click at [295, 83] on icon "inbox" at bounding box center [297, 80] width 16 height 16
click at [23, 143] on link "Export" at bounding box center [28, 145] width 14 height 6
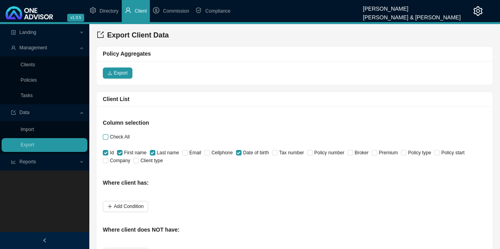
click at [105, 136] on input "Check All" at bounding box center [106, 137] width 6 height 6
checkbox input "true"
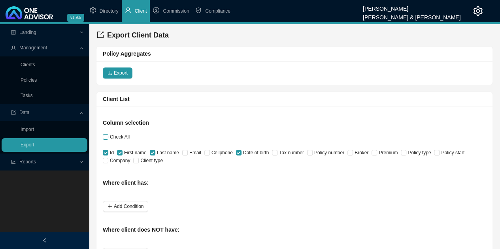
checkbox input "true"
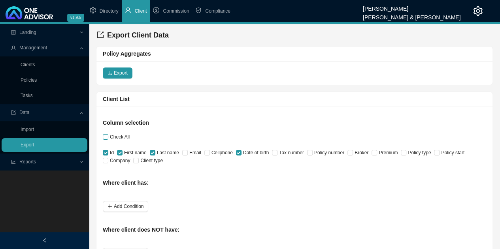
checkbox input "true"
click at [105, 136] on input "Check All" at bounding box center [106, 137] width 6 height 6
checkbox input "false"
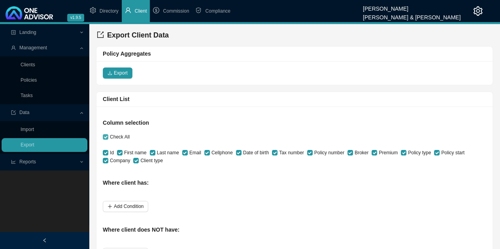
checkbox input "false"
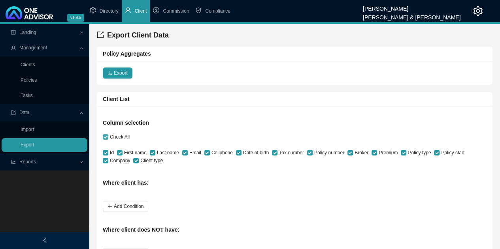
checkbox input "false"
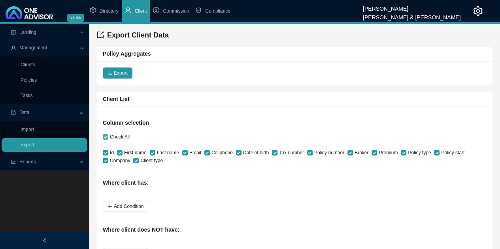
checkbox input "false"
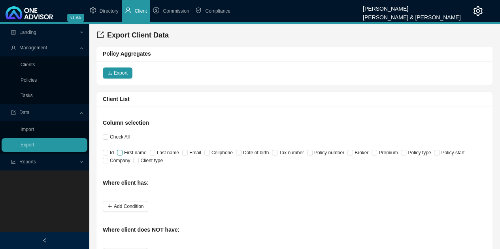
click at [122, 153] on input "First name" at bounding box center [120, 153] width 6 height 6
checkbox input "true"
click at [150, 152] on input "Last name" at bounding box center [153, 153] width 6 height 6
checkbox input "true"
click at [182, 152] on input "Email" at bounding box center [185, 153] width 6 height 6
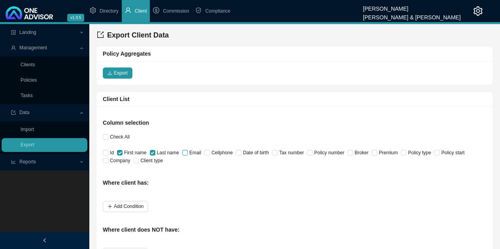
checkbox input "true"
click at [309, 152] on input "Policy number" at bounding box center [310, 153] width 6 height 6
checkbox input "true"
click at [347, 153] on input "Broker" at bounding box center [350, 153] width 6 height 6
checkbox input "true"
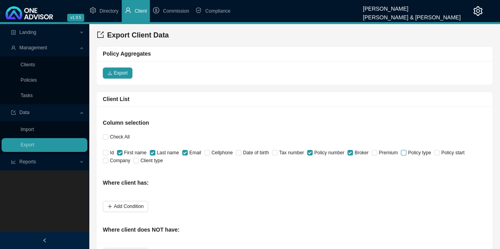
click at [400, 154] on input "Policy type" at bounding box center [403, 153] width 6 height 6
checkbox input "true"
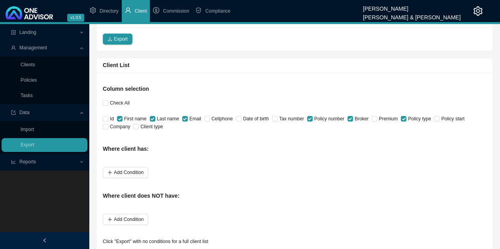
scroll to position [58, 0]
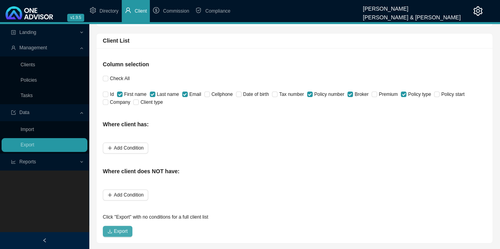
click at [121, 231] on span "Export" at bounding box center [121, 231] width 14 height 8
click at [38, 162] on span "Reports" at bounding box center [45, 162] width 68 height 14
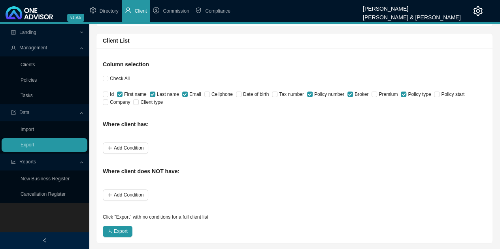
click at [57, 178] on link "New Business Register" at bounding box center [45, 179] width 49 height 6
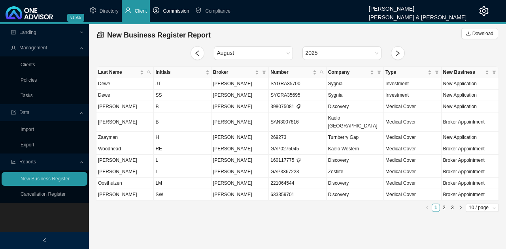
click at [178, 9] on span "Commission" at bounding box center [176, 11] width 26 height 6
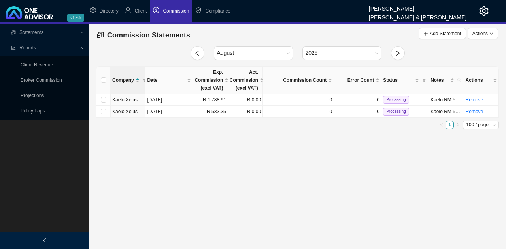
click at [45, 242] on icon "left" at bounding box center [44, 240] width 2 height 4
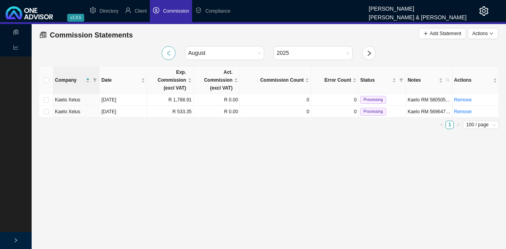
click at [171, 54] on icon "left" at bounding box center [168, 53] width 6 height 6
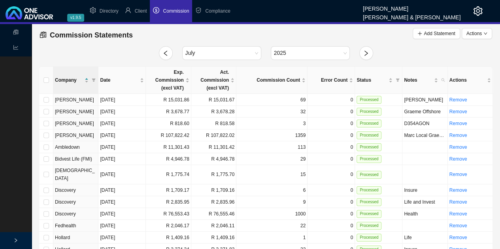
click at [17, 239] on icon "right" at bounding box center [15, 240] width 5 height 5
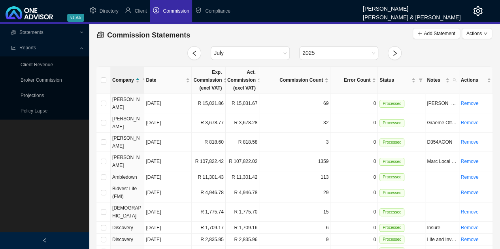
click at [47, 240] on div at bounding box center [44, 240] width 89 height 17
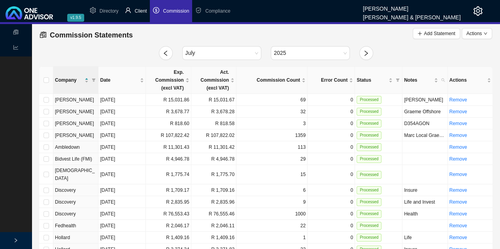
click at [141, 12] on span "Client" at bounding box center [141, 11] width 12 height 6
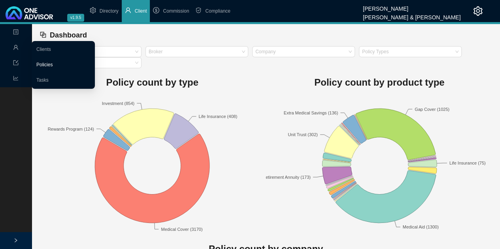
click at [49, 65] on link "Policies" at bounding box center [44, 65] width 16 height 6
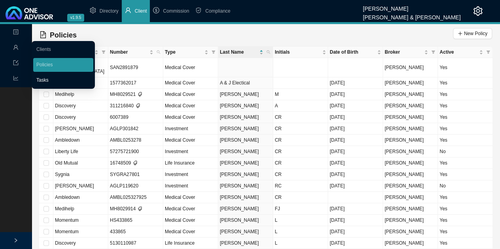
click at [46, 82] on link "Tasks" at bounding box center [42, 80] width 12 height 6
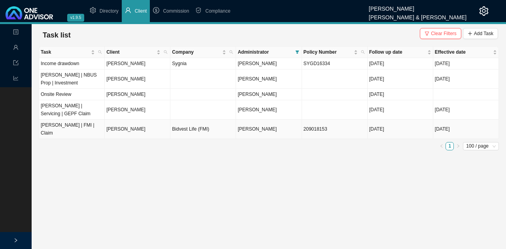
click at [220, 124] on td "Bidvest Life (FMI)" at bounding box center [203, 129] width 66 height 19
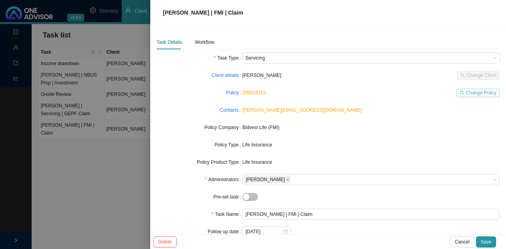
click at [476, 94] on span "Change Policy" at bounding box center [481, 93] width 30 height 8
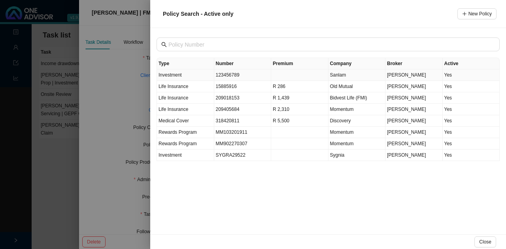
click at [237, 74] on td "123456789" at bounding box center [242, 75] width 57 height 11
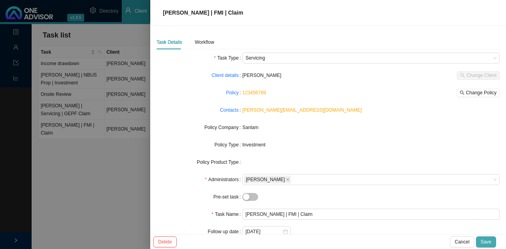
click at [489, 239] on span "Save" at bounding box center [485, 242] width 11 height 8
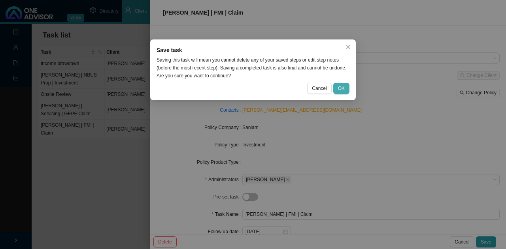
click at [343, 84] on button "OK" at bounding box center [341, 88] width 16 height 11
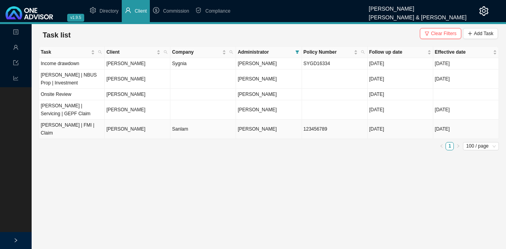
click at [213, 126] on td "Sanlam" at bounding box center [203, 129] width 66 height 19
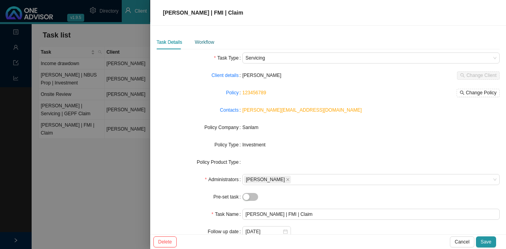
click at [205, 41] on div "Workflow" at bounding box center [204, 42] width 19 height 8
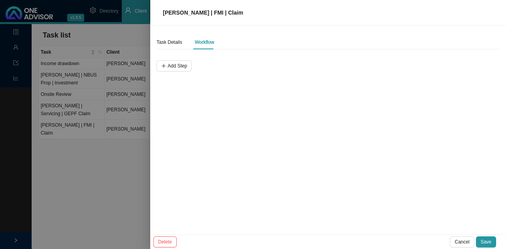
drag, startPoint x: 88, startPoint y: 207, endPoint x: 92, endPoint y: 191, distance: 16.1
click at [89, 203] on div at bounding box center [253, 124] width 506 height 249
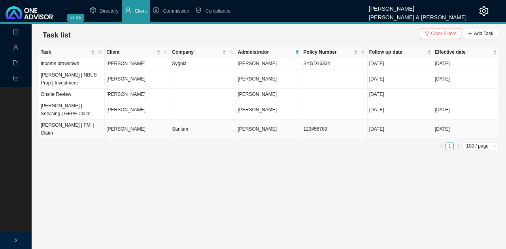
click at [283, 126] on td "[PERSON_NAME]" at bounding box center [269, 129] width 66 height 19
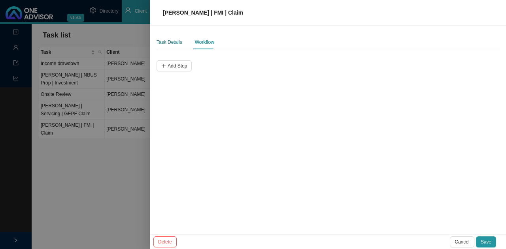
click at [169, 42] on div "Task Details" at bounding box center [169, 42] width 26 height 8
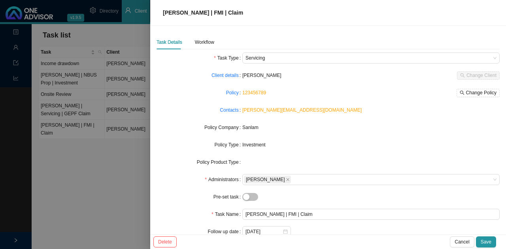
click at [104, 180] on div at bounding box center [253, 124] width 506 height 249
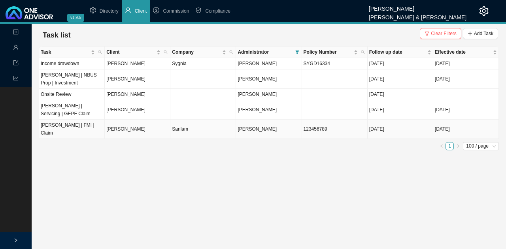
click at [101, 122] on td "[PERSON_NAME] | FMI | Claim" at bounding box center [72, 129] width 66 height 19
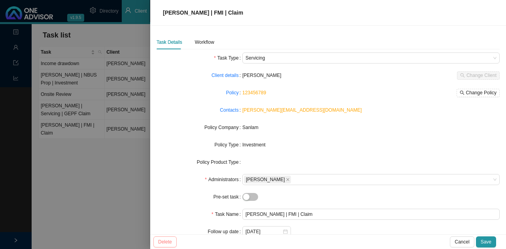
click at [167, 244] on span "Delete" at bounding box center [165, 242] width 14 height 8
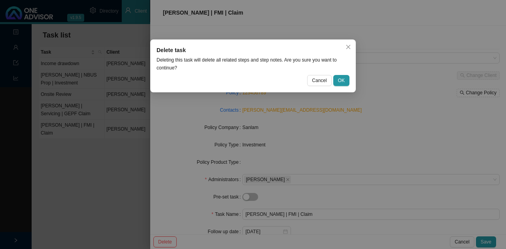
click at [105, 190] on div "Delete task Deleting this task will delete all related steps and step notes. Ar…" at bounding box center [253, 124] width 506 height 249
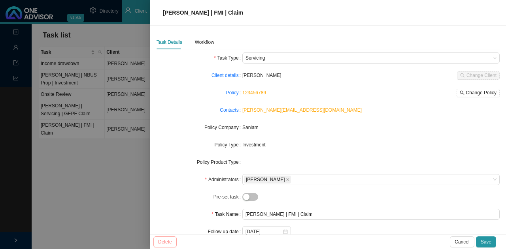
click at [167, 247] on button "Delete" at bounding box center [164, 242] width 23 height 11
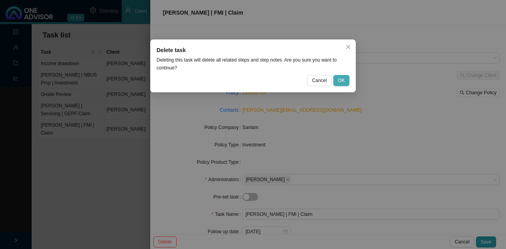
click at [345, 79] on button "OK" at bounding box center [341, 80] width 16 height 11
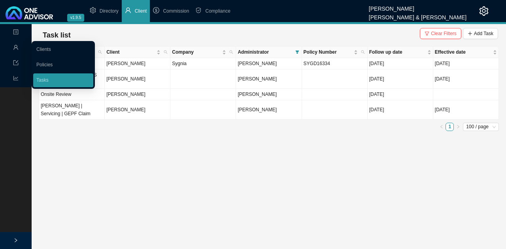
click at [17, 48] on icon "user" at bounding box center [16, 48] width 6 height 6
click at [49, 50] on link "Clients" at bounding box center [43, 50] width 15 height 6
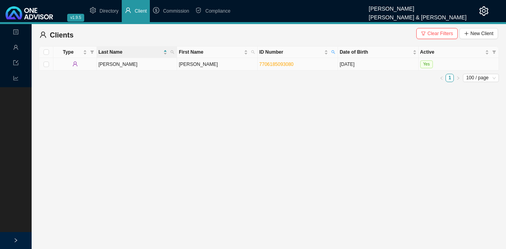
click at [219, 60] on td "[PERSON_NAME]" at bounding box center [217, 64] width 80 height 13
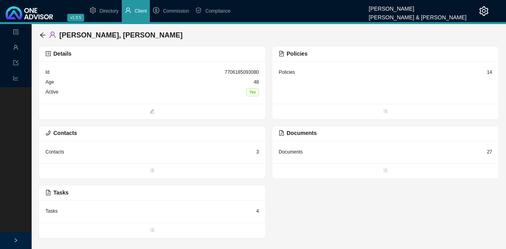
click at [156, 218] on div "Tasks 4" at bounding box center [152, 211] width 226 height 23
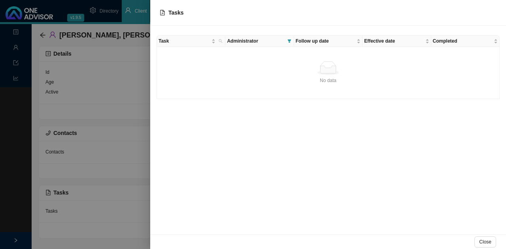
click at [261, 41] on span "Administrator" at bounding box center [255, 41] width 57 height 8
click at [289, 41] on icon "filter" at bounding box center [289, 41] width 4 height 4
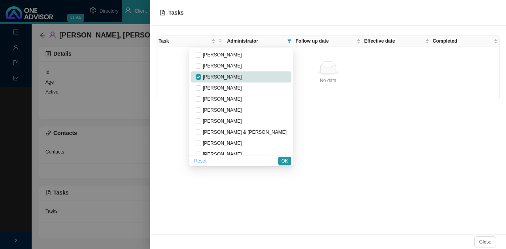
click at [206, 158] on span "Reset" at bounding box center [200, 161] width 12 height 8
checkbox input "false"
click at [284, 158] on span "OK" at bounding box center [284, 161] width 7 height 8
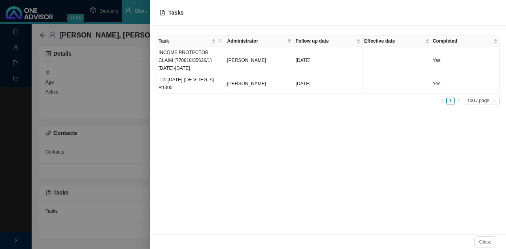
click at [26, 173] on div at bounding box center [253, 124] width 506 height 249
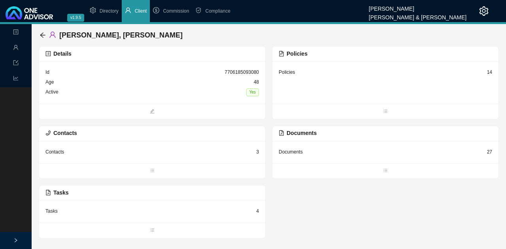
click at [1, 179] on div "Landing Management Data Reports" at bounding box center [16, 148] width 32 height 249
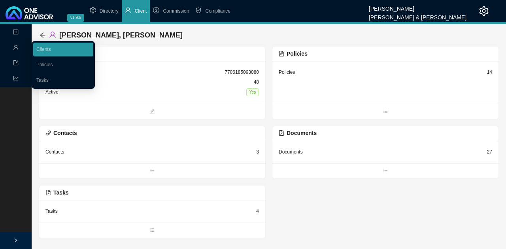
click at [14, 48] on icon "user" at bounding box center [16, 48] width 6 height 6
click at [44, 81] on link "Tasks" at bounding box center [42, 80] width 12 height 6
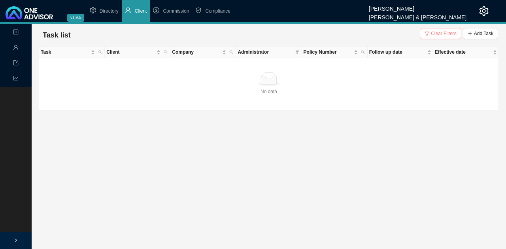
click at [448, 32] on span "Clear Filters" at bounding box center [443, 34] width 26 height 8
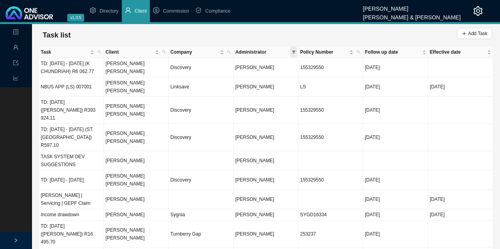
click at [295, 50] on icon "filter" at bounding box center [293, 52] width 4 height 4
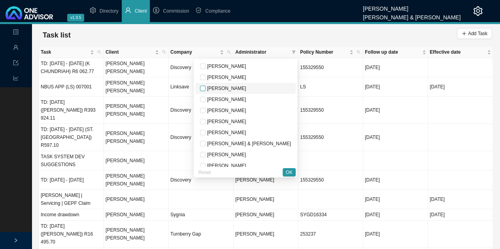
click at [205, 89] on input "checkbox" at bounding box center [203, 89] width 6 height 6
checkbox input "true"
click at [288, 173] on span "OK" at bounding box center [289, 173] width 7 height 8
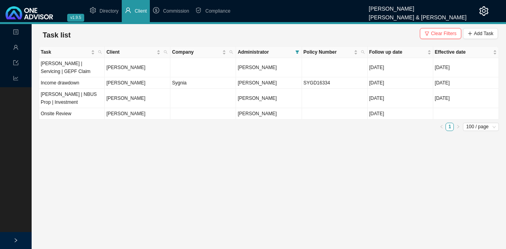
click at [20, 239] on div at bounding box center [16, 240] width 32 height 17
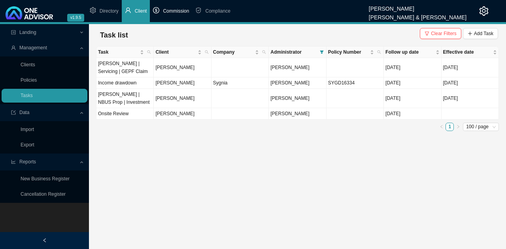
click at [178, 11] on span "Commission" at bounding box center [176, 11] width 26 height 6
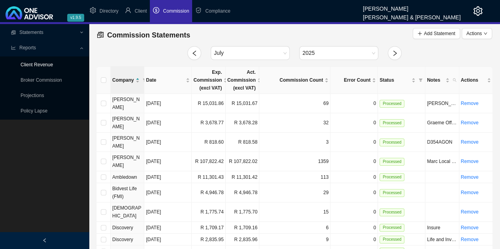
click at [43, 63] on link "Client Revenue" at bounding box center [37, 65] width 32 height 6
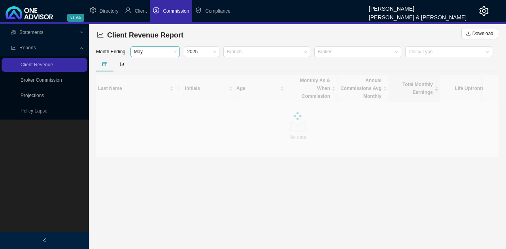
click at [168, 52] on span "May" at bounding box center [154, 52] width 43 height 10
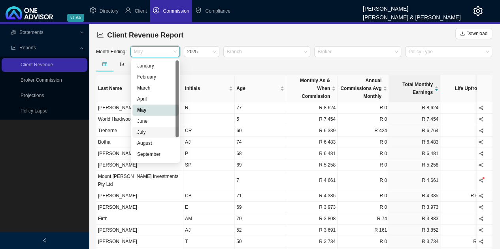
click at [150, 130] on div "July" at bounding box center [155, 132] width 37 height 8
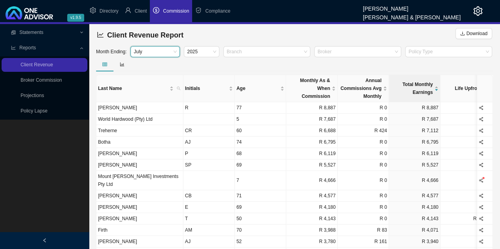
click at [47, 238] on div at bounding box center [44, 240] width 89 height 17
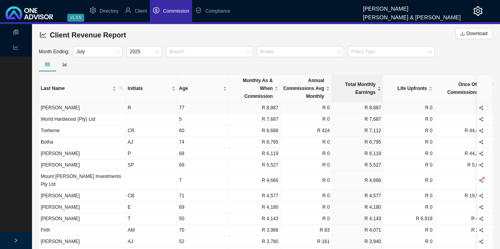
click at [482, 107] on icon "share-alt" at bounding box center [480, 107] width 5 height 5
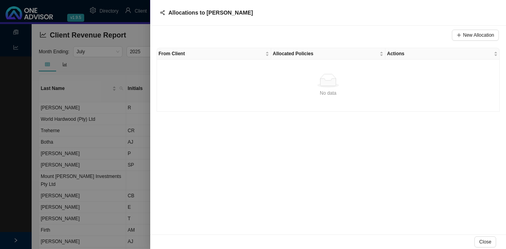
click at [102, 71] on div at bounding box center [253, 124] width 506 height 249
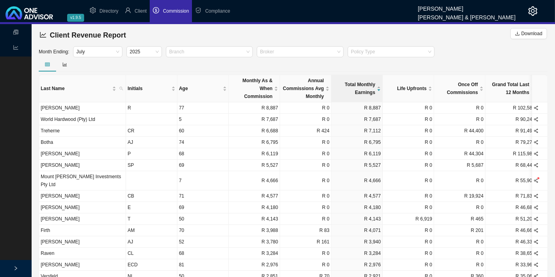
click at [13, 249] on icon "right" at bounding box center [15, 268] width 5 height 5
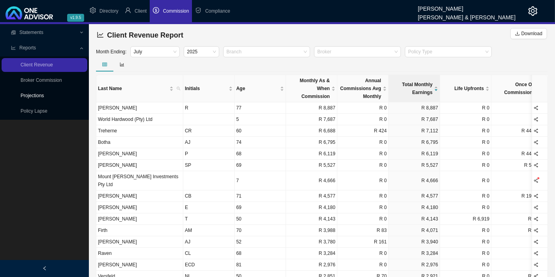
click at [36, 93] on link "Projections" at bounding box center [32, 96] width 23 height 6
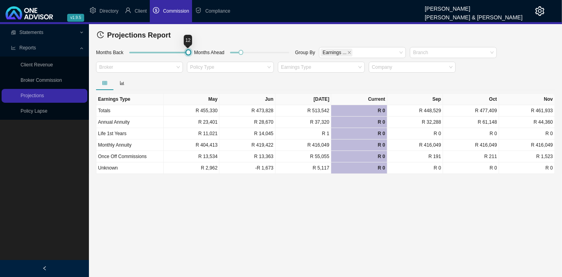
drag, startPoint x: 140, startPoint y: 53, endPoint x: 202, endPoint y: 56, distance: 62.5
click at [202, 56] on div "Months Back Months Ahead Group By Earnings ... Branch Broker Policy Type Earnin…" at bounding box center [325, 61] width 462 height 30
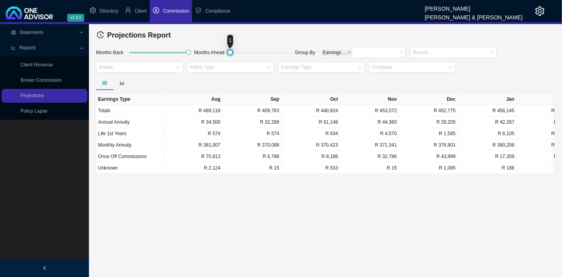
drag, startPoint x: 237, startPoint y: 53, endPoint x: 221, endPoint y: 57, distance: 16.4
click at [221, 57] on div "Months Back Months Ahead Group By Earnings ... Branch Broker Policy Type Earnin…" at bounding box center [325, 61] width 462 height 30
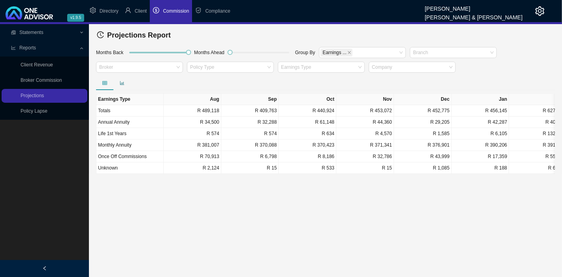
click at [124, 84] on icon "bar-chart" at bounding box center [122, 83] width 5 height 5
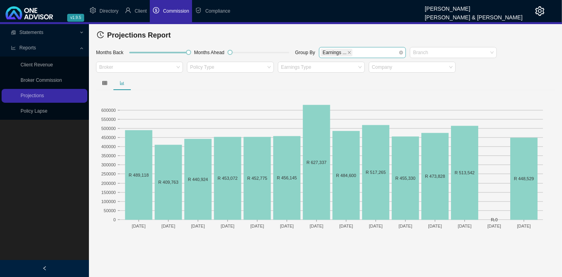
click at [347, 53] on icon "close" at bounding box center [349, 53] width 4 height 4
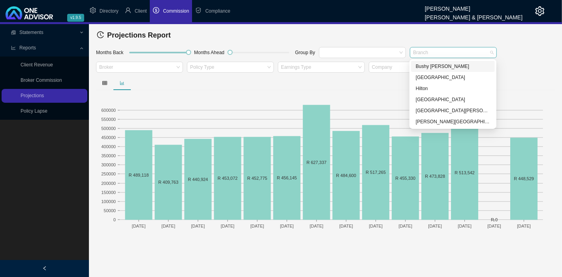
click at [453, 54] on div at bounding box center [449, 52] width 76 height 6
click at [434, 122] on div "[PERSON_NAME][GEOGRAPHIC_DATA]" at bounding box center [452, 122] width 74 height 8
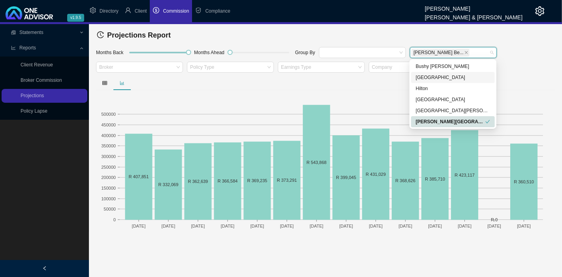
click at [371, 82] on div at bounding box center [325, 83] width 459 height 14
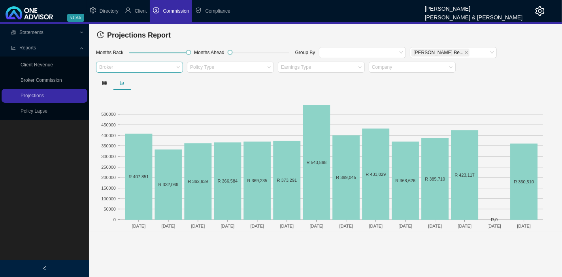
click at [154, 66] on div at bounding box center [136, 67] width 76 height 6
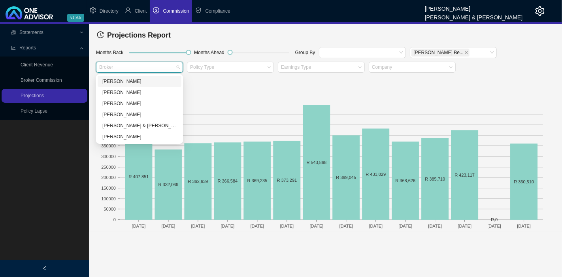
click at [245, 98] on rect at bounding box center [325, 162] width 459 height 138
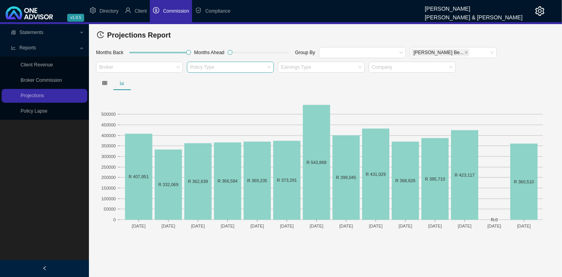
click at [223, 65] on div at bounding box center [226, 67] width 76 height 6
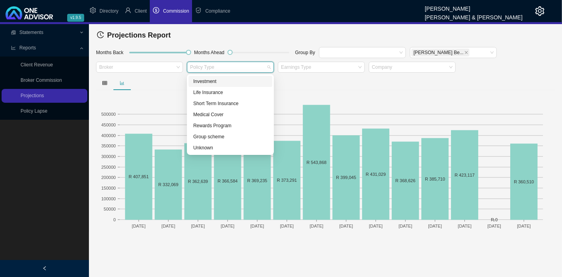
click at [216, 81] on div "Investment" at bounding box center [230, 81] width 74 height 8
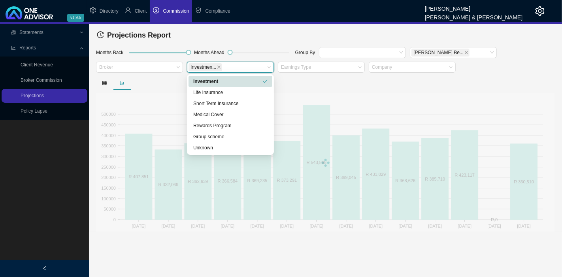
click at [300, 82] on div at bounding box center [325, 83] width 459 height 14
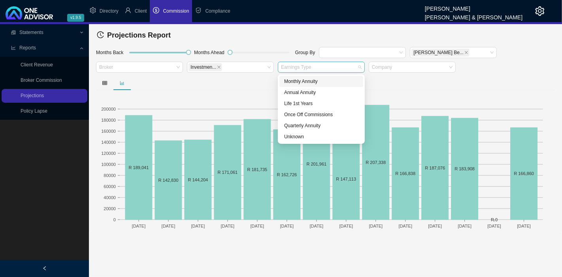
click at [318, 67] on div at bounding box center [317, 67] width 76 height 6
click at [305, 81] on div "Monthly Annuity" at bounding box center [321, 81] width 74 height 8
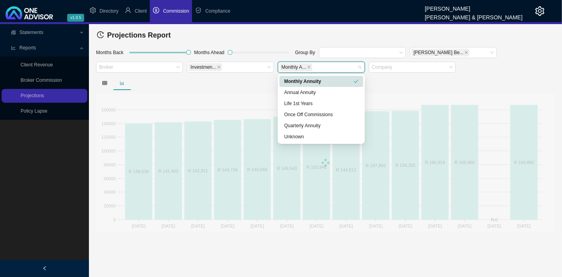
click at [211, 89] on div at bounding box center [325, 83] width 459 height 14
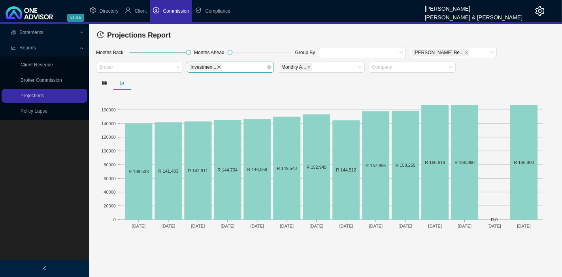
click at [218, 66] on icon "close" at bounding box center [219, 67] width 4 height 4
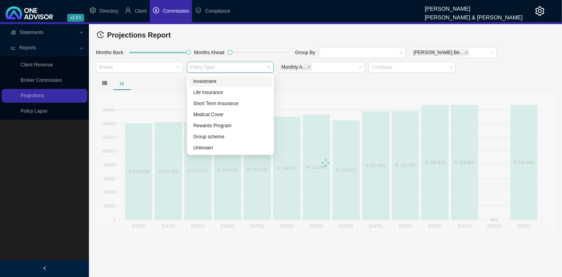
click at [218, 66] on div at bounding box center [226, 67] width 76 height 6
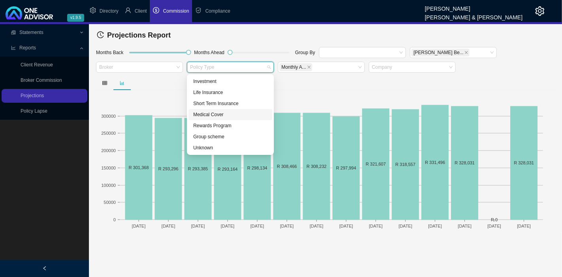
click at [214, 114] on div "Medical Cover" at bounding box center [230, 115] width 74 height 8
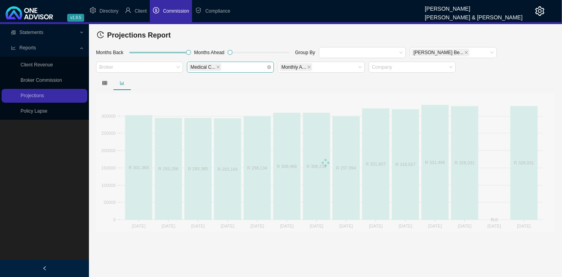
click at [168, 80] on div at bounding box center [325, 83] width 459 height 14
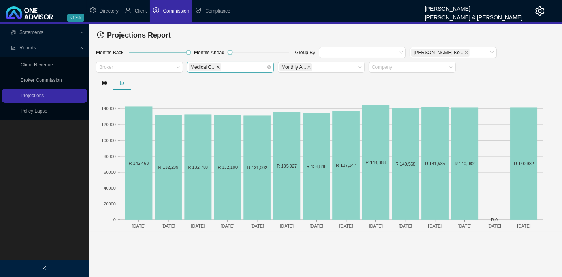
click at [216, 65] on icon "close" at bounding box center [218, 67] width 4 height 4
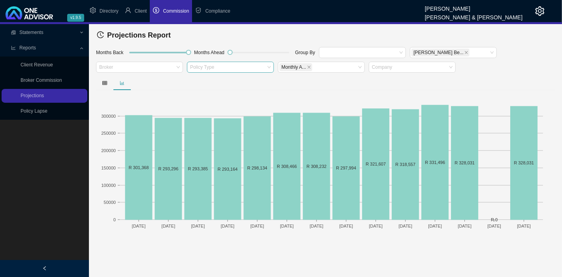
click at [220, 66] on div at bounding box center [226, 67] width 76 height 6
click at [341, 85] on div at bounding box center [325, 83] width 459 height 14
click at [209, 65] on div at bounding box center [226, 67] width 76 height 6
click at [416, 68] on div at bounding box center [408, 67] width 76 height 6
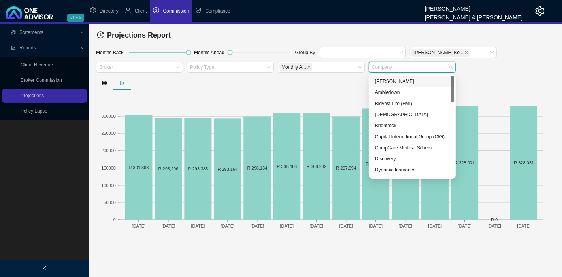
click at [388, 81] on div "[PERSON_NAME]" at bounding box center [412, 81] width 74 height 8
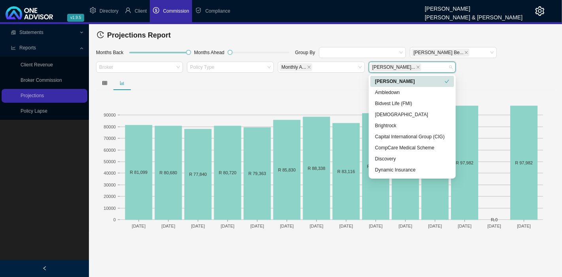
click at [326, 89] on div at bounding box center [325, 83] width 459 height 14
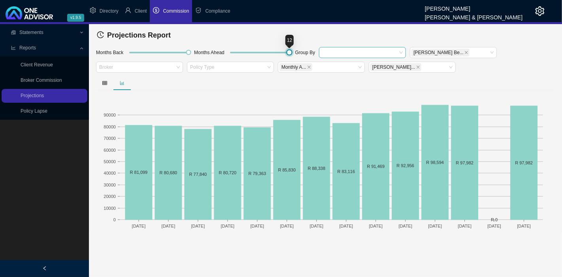
drag, startPoint x: 229, startPoint y: 53, endPoint x: 334, endPoint y: 56, distance: 104.7
click at [334, 56] on div "Months Back Months Ahead Group By [PERSON_NAME]... Broker Policy Type Monthly A…" at bounding box center [325, 61] width 462 height 30
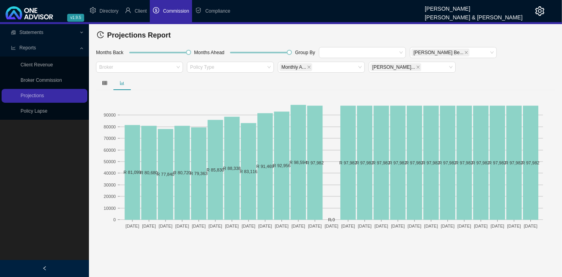
click at [254, 79] on div at bounding box center [325, 83] width 459 height 14
click at [307, 66] on icon "close" at bounding box center [308, 67] width 3 height 3
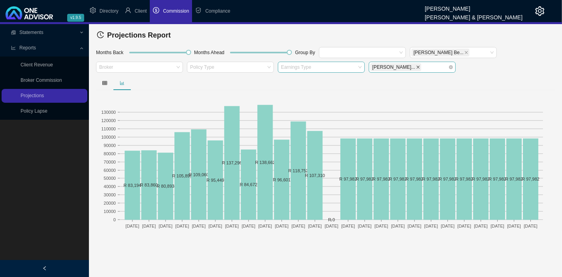
click at [416, 67] on icon "close" at bounding box center [417, 67] width 3 height 3
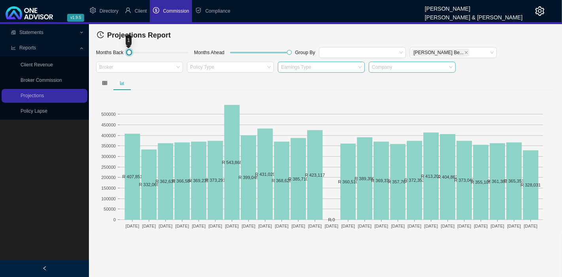
drag, startPoint x: 188, startPoint y: 51, endPoint x: 106, endPoint y: 56, distance: 82.3
click at [106, 56] on div "Months Back Months Ahead Group By [PERSON_NAME]... Broker Policy Type Earnings …" at bounding box center [325, 61] width 462 height 30
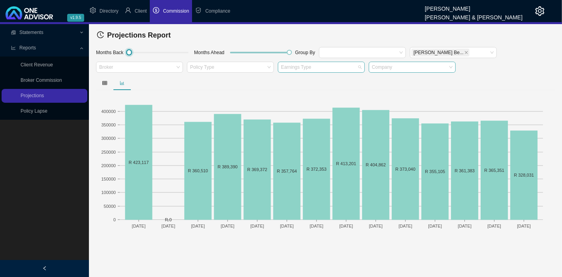
click at [343, 67] on div at bounding box center [317, 67] width 76 height 6
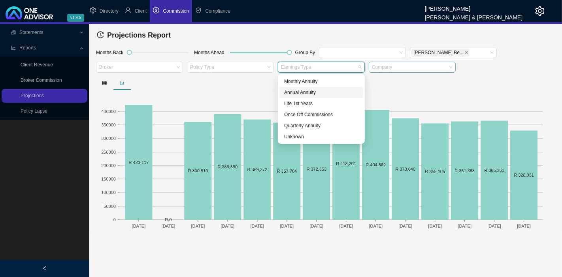
click at [312, 92] on div "Annual Annuity" at bounding box center [321, 92] width 74 height 8
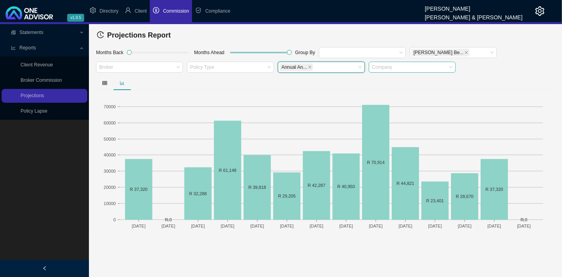
click at [237, 79] on div at bounding box center [325, 83] width 459 height 14
click at [309, 65] on icon "close" at bounding box center [310, 67] width 4 height 4
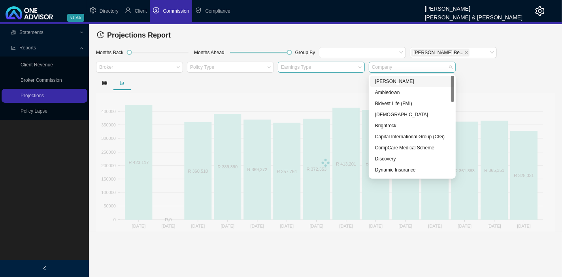
click at [387, 67] on div at bounding box center [408, 67] width 76 height 6
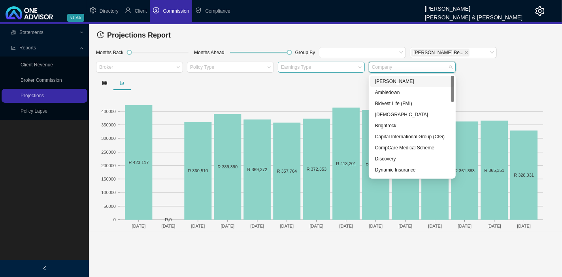
click at [317, 69] on div at bounding box center [317, 67] width 76 height 6
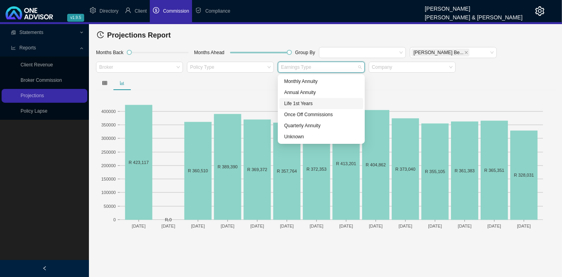
click at [308, 103] on div "Life 1st Years" at bounding box center [321, 104] width 74 height 8
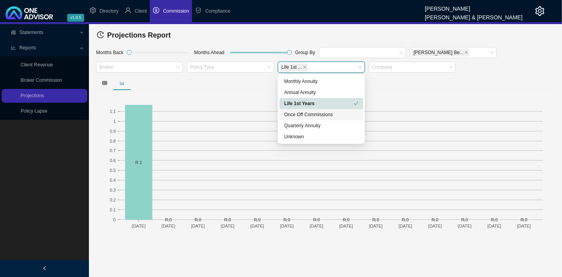
click at [336, 114] on div "Once Off Commissions" at bounding box center [321, 115] width 74 height 8
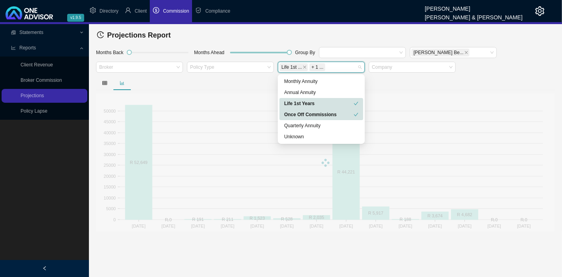
click at [348, 101] on div "Life 1st Years" at bounding box center [319, 104] width 70 height 8
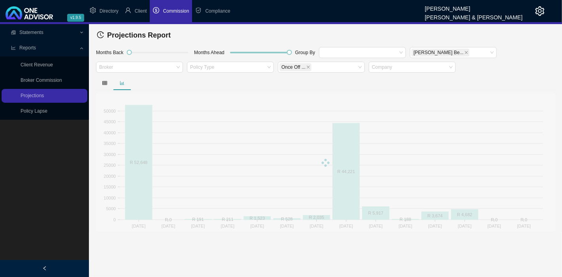
click at [403, 99] on div at bounding box center [325, 162] width 459 height 138
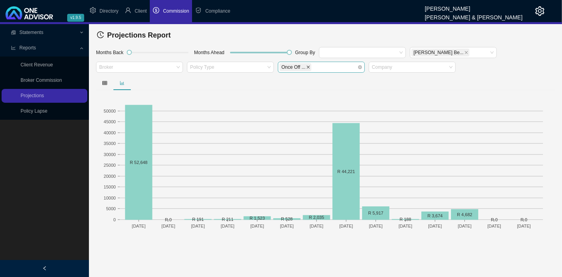
click at [307, 66] on icon "close" at bounding box center [308, 67] width 4 height 4
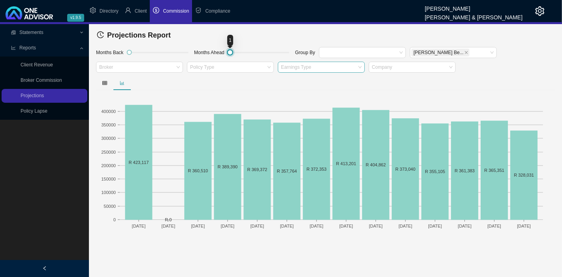
drag, startPoint x: 289, startPoint y: 52, endPoint x: 221, endPoint y: 58, distance: 68.2
click at [221, 58] on div "Months Back Months Ahead Group By [PERSON_NAME]... Broker Policy Type Earnings …" at bounding box center [325, 61] width 462 height 30
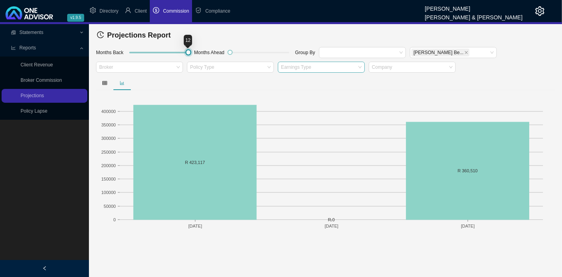
drag, startPoint x: 127, startPoint y: 52, endPoint x: 213, endPoint y: 59, distance: 86.0
click at [213, 59] on div "Months Back Months Ahead Group By [PERSON_NAME]... Broker Policy Type Earnings …" at bounding box center [325, 61] width 462 height 30
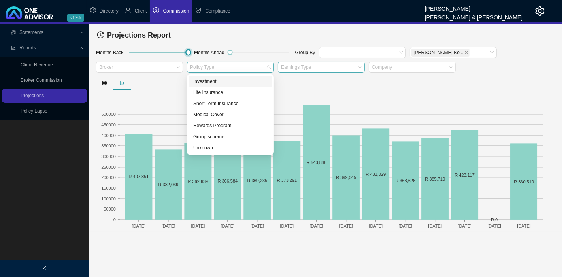
click at [247, 66] on div at bounding box center [226, 67] width 76 height 6
click at [222, 101] on div "Short Term Insurance" at bounding box center [230, 104] width 74 height 8
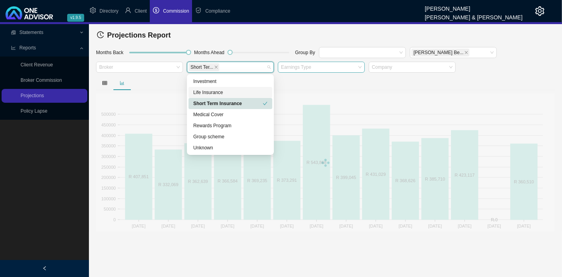
click at [364, 83] on div at bounding box center [325, 83] width 459 height 14
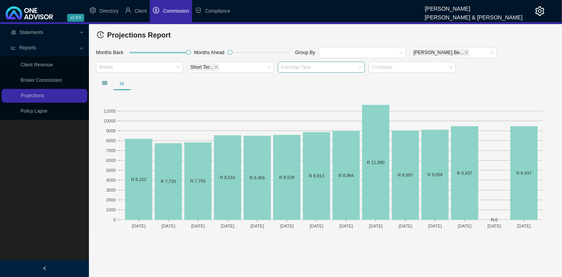
click at [104, 82] on icon "table" at bounding box center [104, 83] width 5 height 5
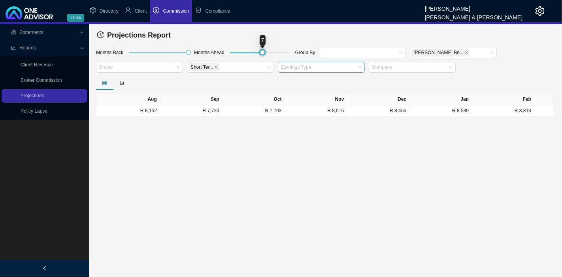
click at [261, 52] on div at bounding box center [259, 52] width 59 height 5
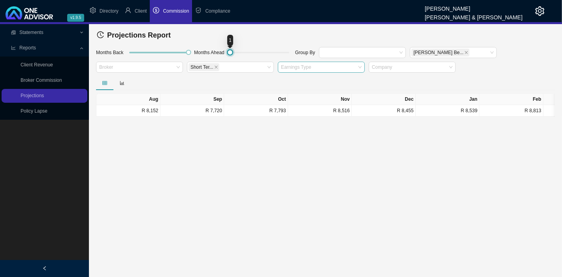
drag, startPoint x: 262, startPoint y: 50, endPoint x: 214, endPoint y: 50, distance: 48.2
click at [214, 50] on div "Months Back Months Ahead Group By [PERSON_NAME]... Broker Short Ter... Earnings…" at bounding box center [325, 61] width 462 height 30
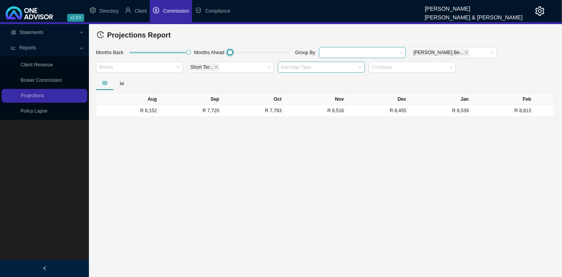
click at [354, 49] on div at bounding box center [358, 52] width 76 height 6
click at [342, 85] on div "Company" at bounding box center [362, 89] width 74 height 8
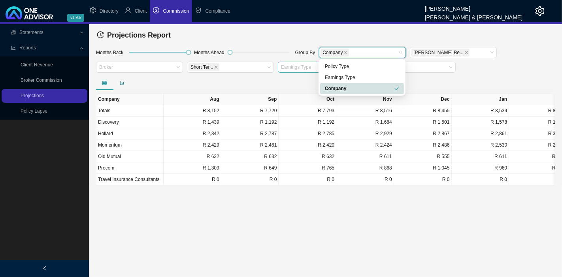
click at [120, 82] on icon "bar-chart" at bounding box center [122, 83] width 5 height 5
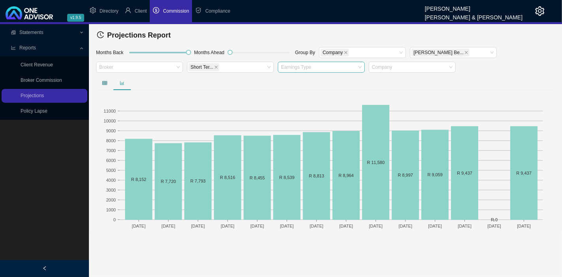
click at [103, 81] on icon "table" at bounding box center [104, 83] width 5 height 4
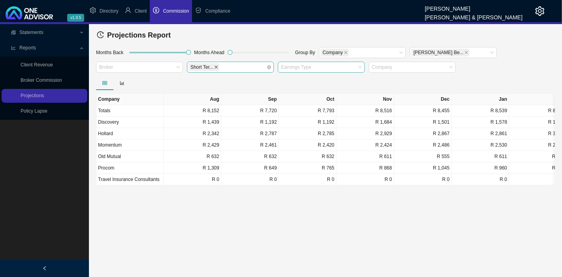
click at [215, 67] on icon "close" at bounding box center [216, 67] width 4 height 4
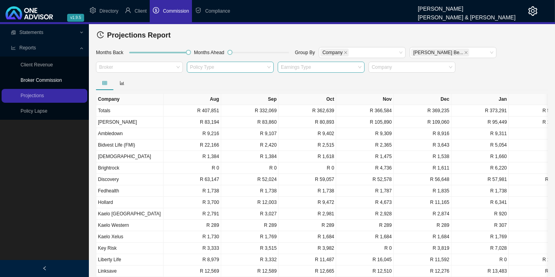
click at [52, 78] on link "Broker Commission" at bounding box center [41, 80] width 41 height 6
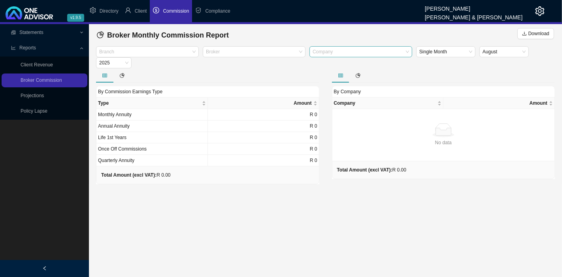
click at [340, 52] on div at bounding box center [357, 52] width 92 height 6
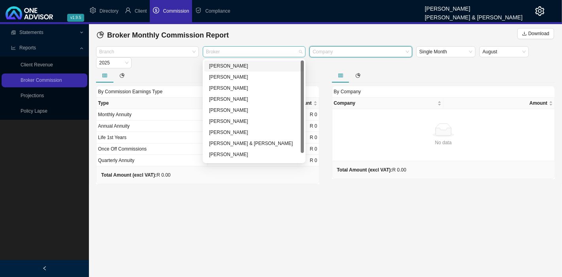
click at [246, 51] on div at bounding box center [250, 52] width 92 height 6
click at [241, 91] on div "[PERSON_NAME]" at bounding box center [254, 88] width 90 height 8
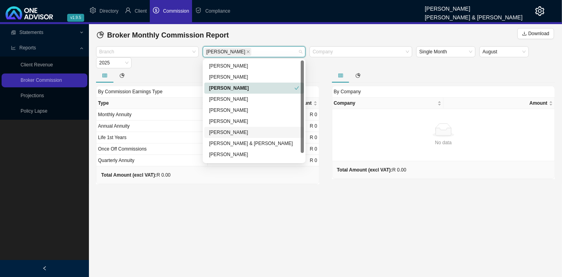
click at [247, 209] on main "Statements Reports Client Revenue Broker Commission Projections Policy Lapse Br…" at bounding box center [281, 150] width 562 height 253
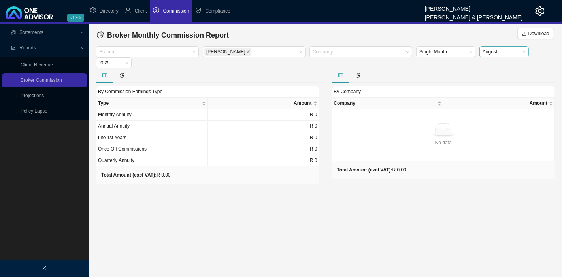
click at [498, 50] on span "August" at bounding box center [503, 52] width 43 height 10
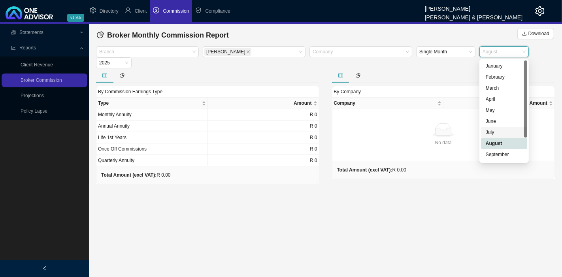
click at [494, 129] on div "July" at bounding box center [503, 132] width 37 height 8
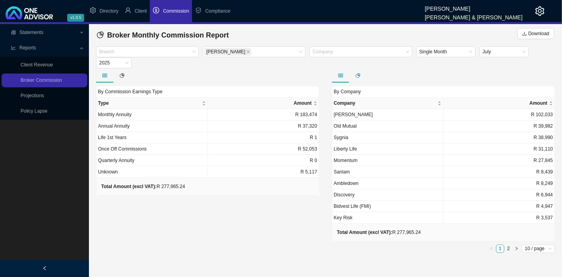
click at [358, 75] on icon "pie-chart" at bounding box center [357, 75] width 5 height 5
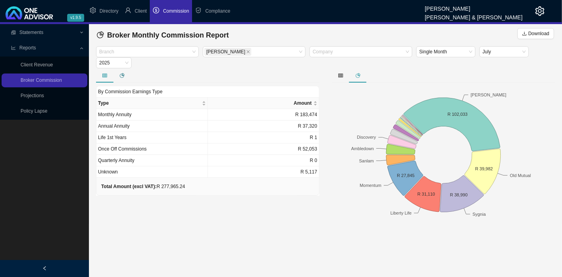
click at [123, 75] on icon "pie-chart" at bounding box center [122, 75] width 5 height 5
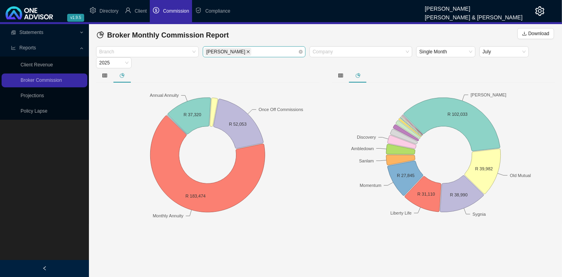
click at [246, 51] on icon "close" at bounding box center [248, 52] width 4 height 4
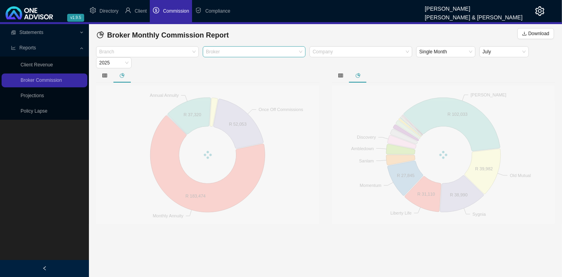
click at [239, 51] on div at bounding box center [250, 52] width 92 height 6
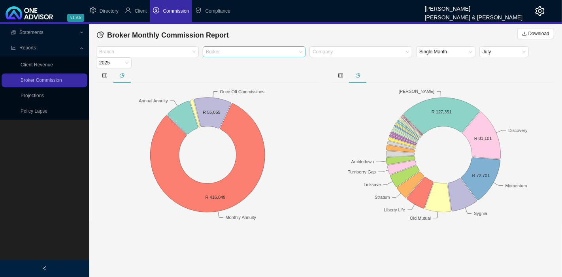
click at [170, 71] on div at bounding box center [207, 75] width 223 height 14
click at [35, 32] on span "Statements" at bounding box center [31, 33] width 24 height 6
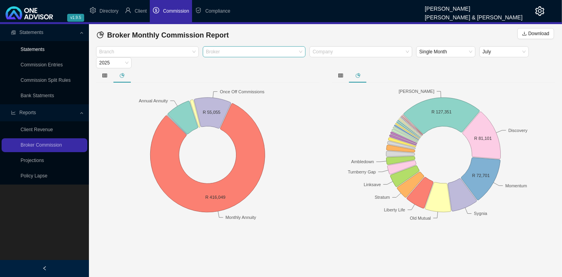
click at [36, 48] on link "Statements" at bounding box center [33, 50] width 24 height 6
